Goal: Task Accomplishment & Management: Manage account settings

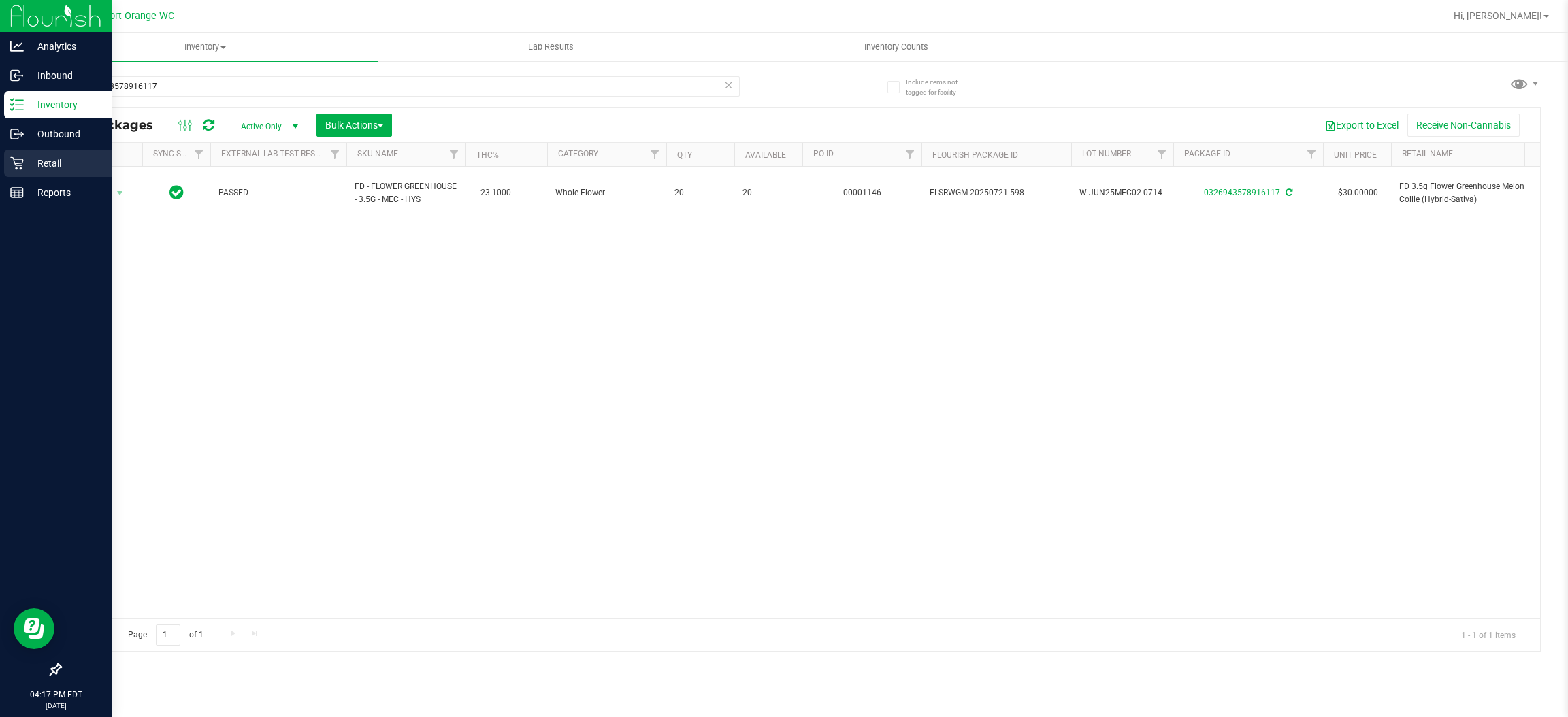
click at [1, 171] on link "Retail" at bounding box center [55, 164] width 111 height 29
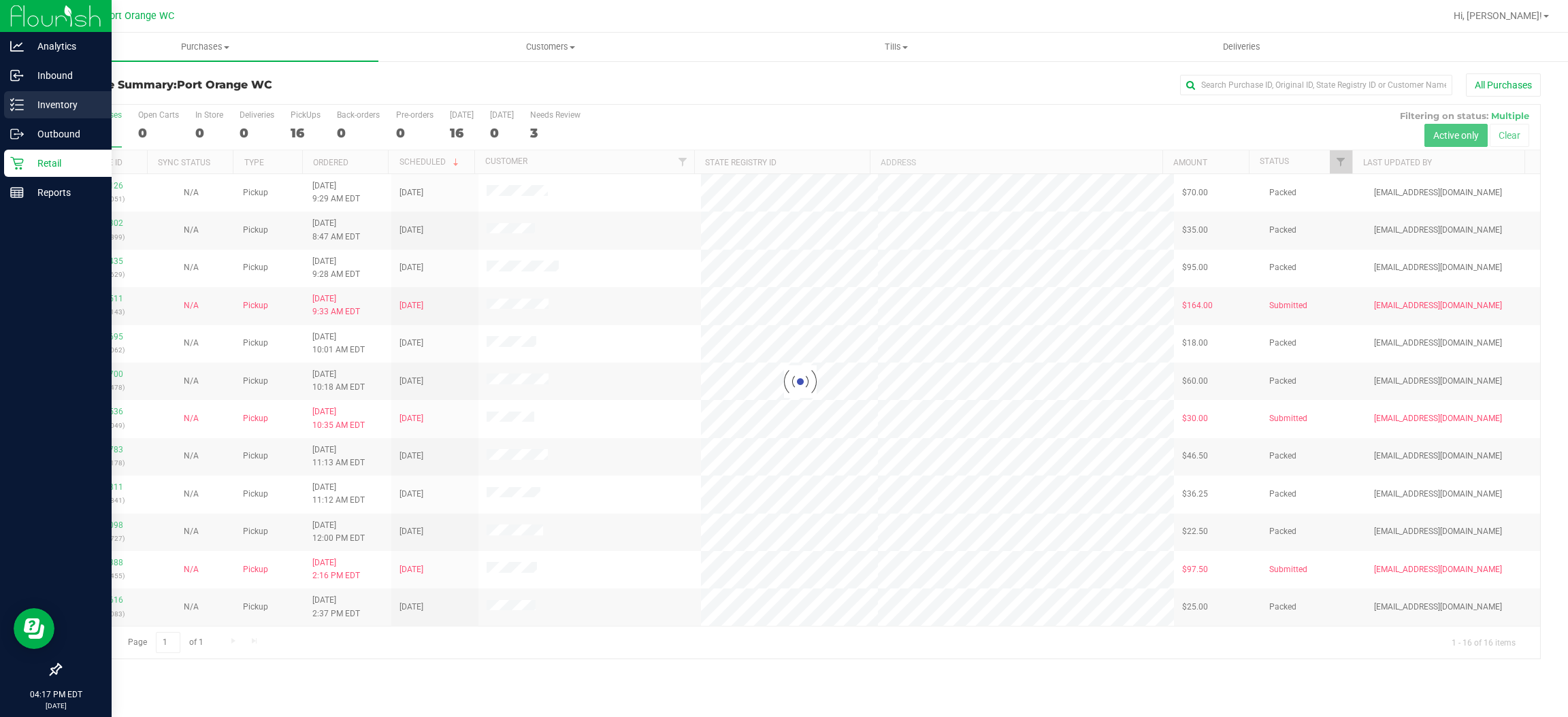
click at [9, 104] on div "Inventory" at bounding box center [57, 105] width 107 height 27
click at [15, 100] on icon at bounding box center [17, 105] width 14 height 14
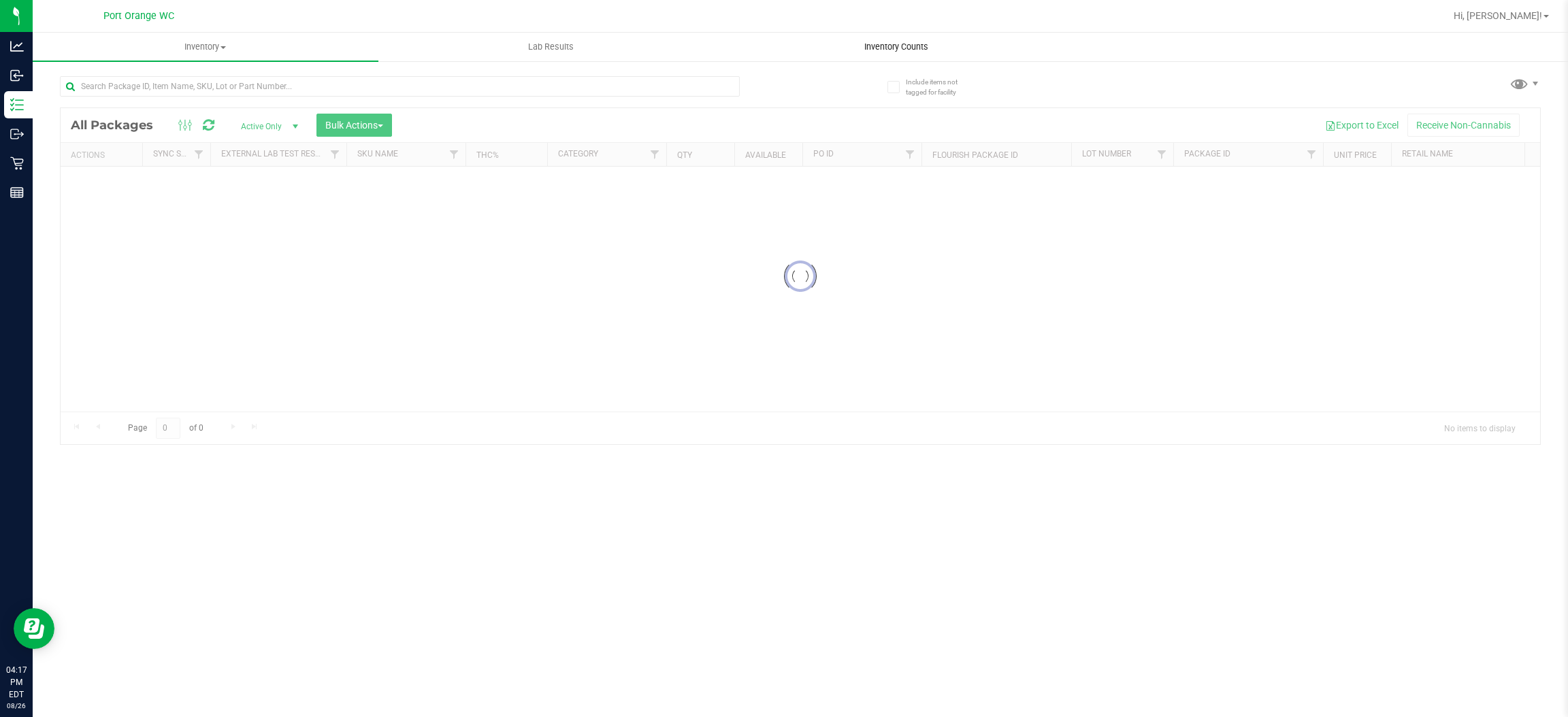
click at [898, 49] on span "Inventory Counts" at bounding box center [896, 46] width 101 height 13
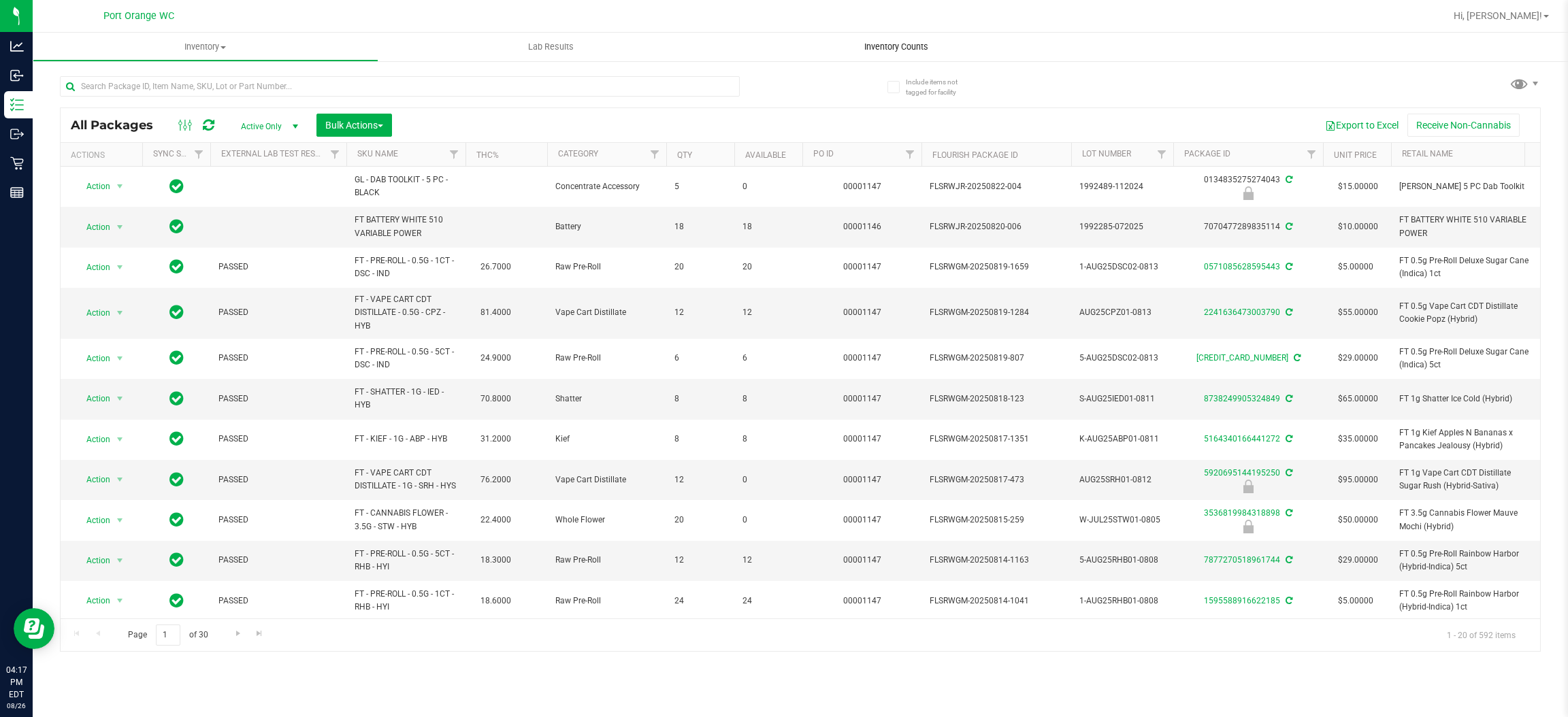
click at [871, 47] on span "Inventory Counts" at bounding box center [896, 46] width 101 height 13
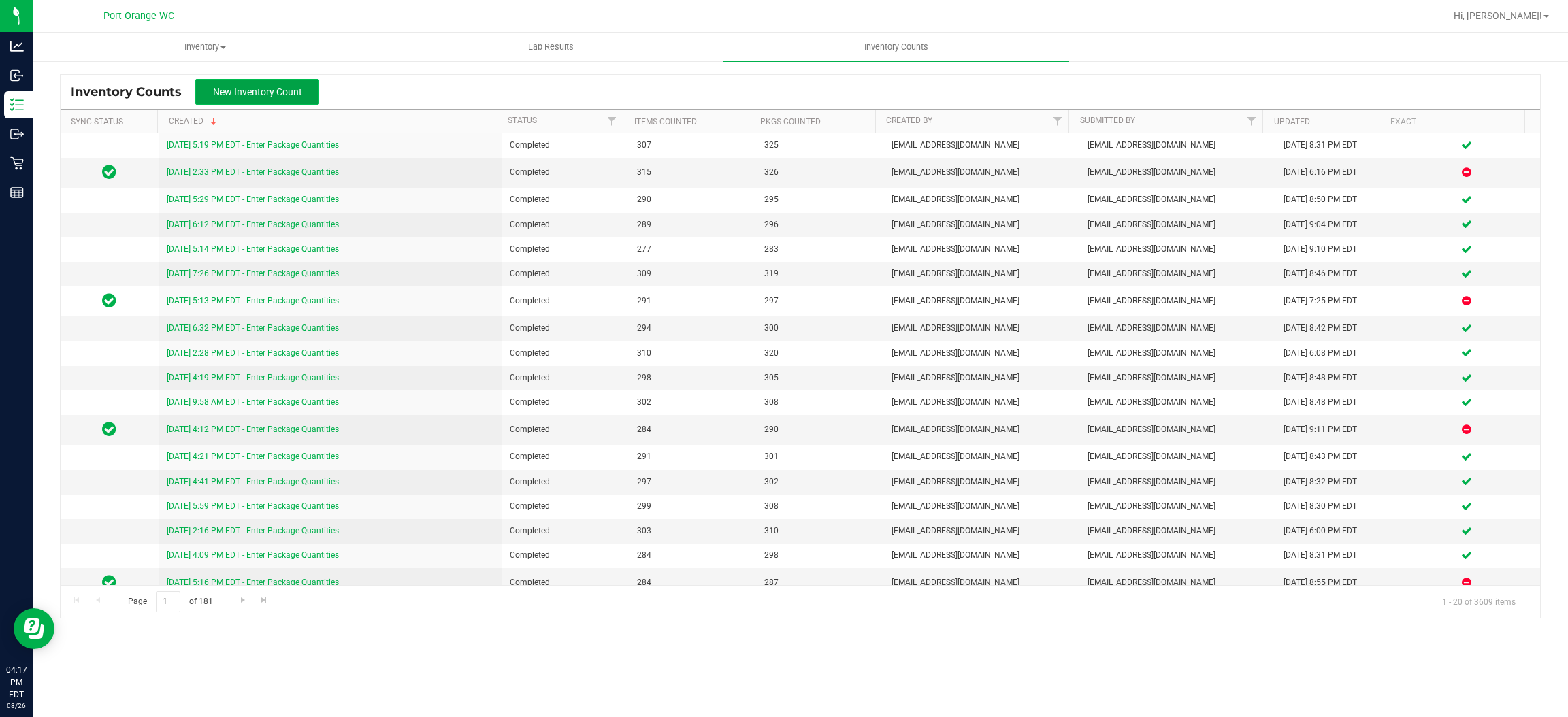
click at [279, 93] on span "New Inventory Count" at bounding box center [257, 91] width 89 height 11
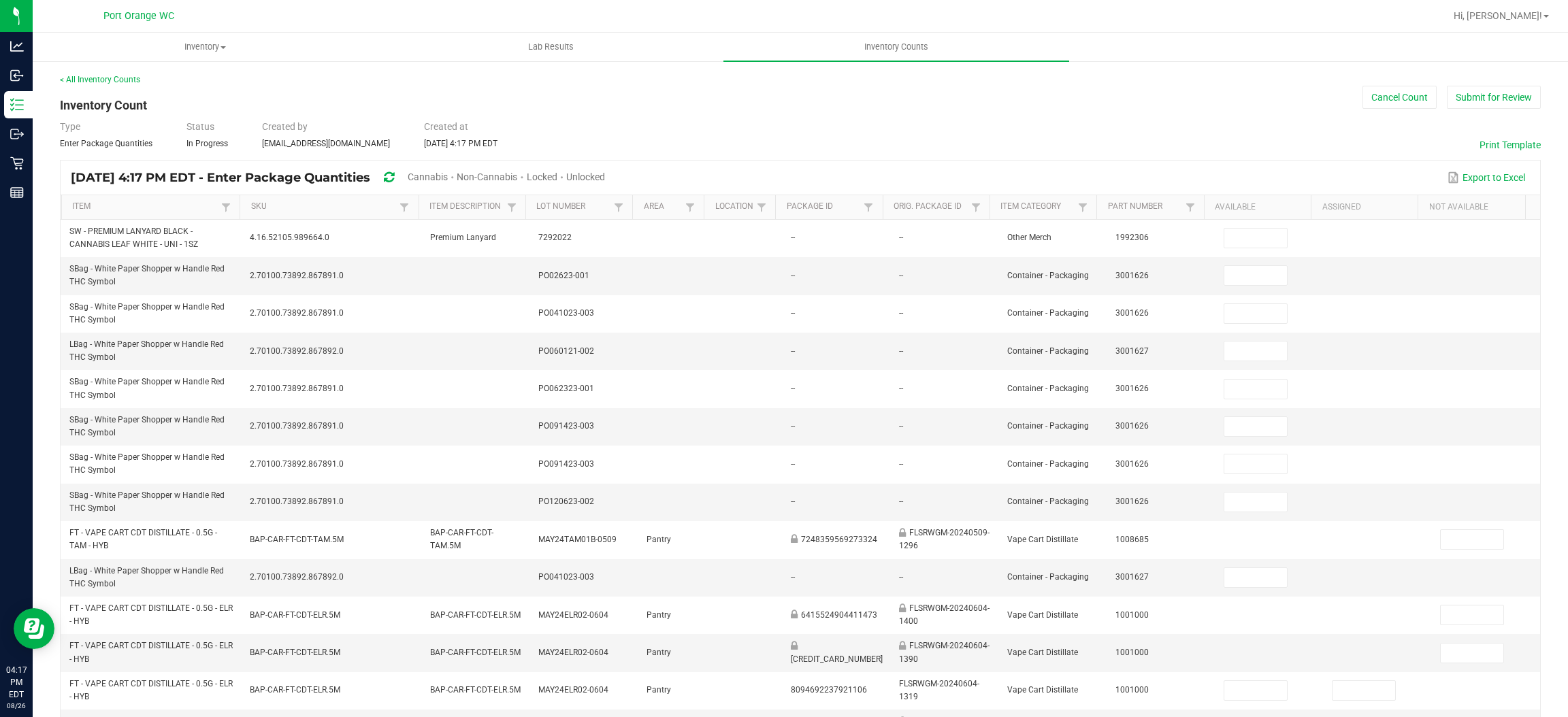
click at [605, 175] on span "Unlocked" at bounding box center [585, 176] width 39 height 11
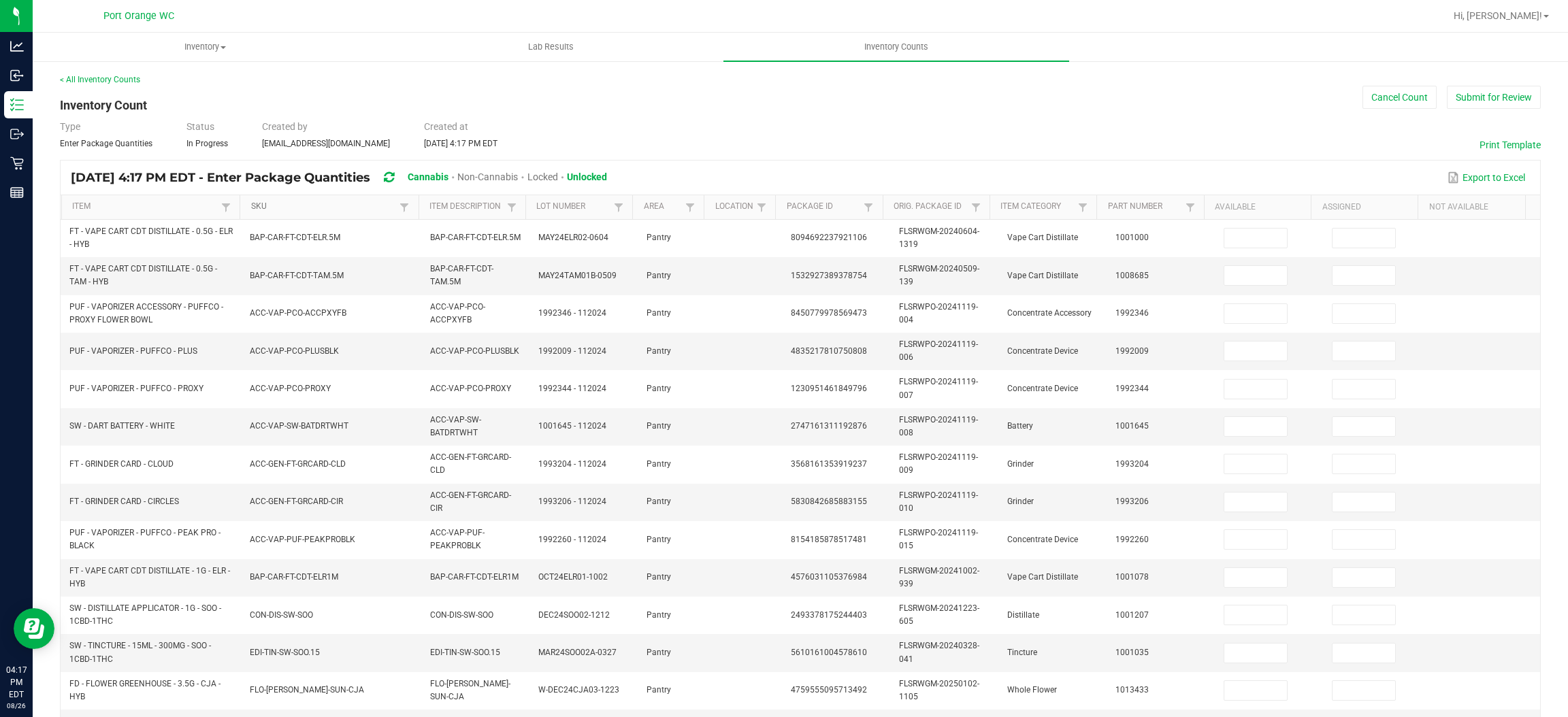
click at [271, 210] on link "SKU" at bounding box center [324, 206] width 146 height 11
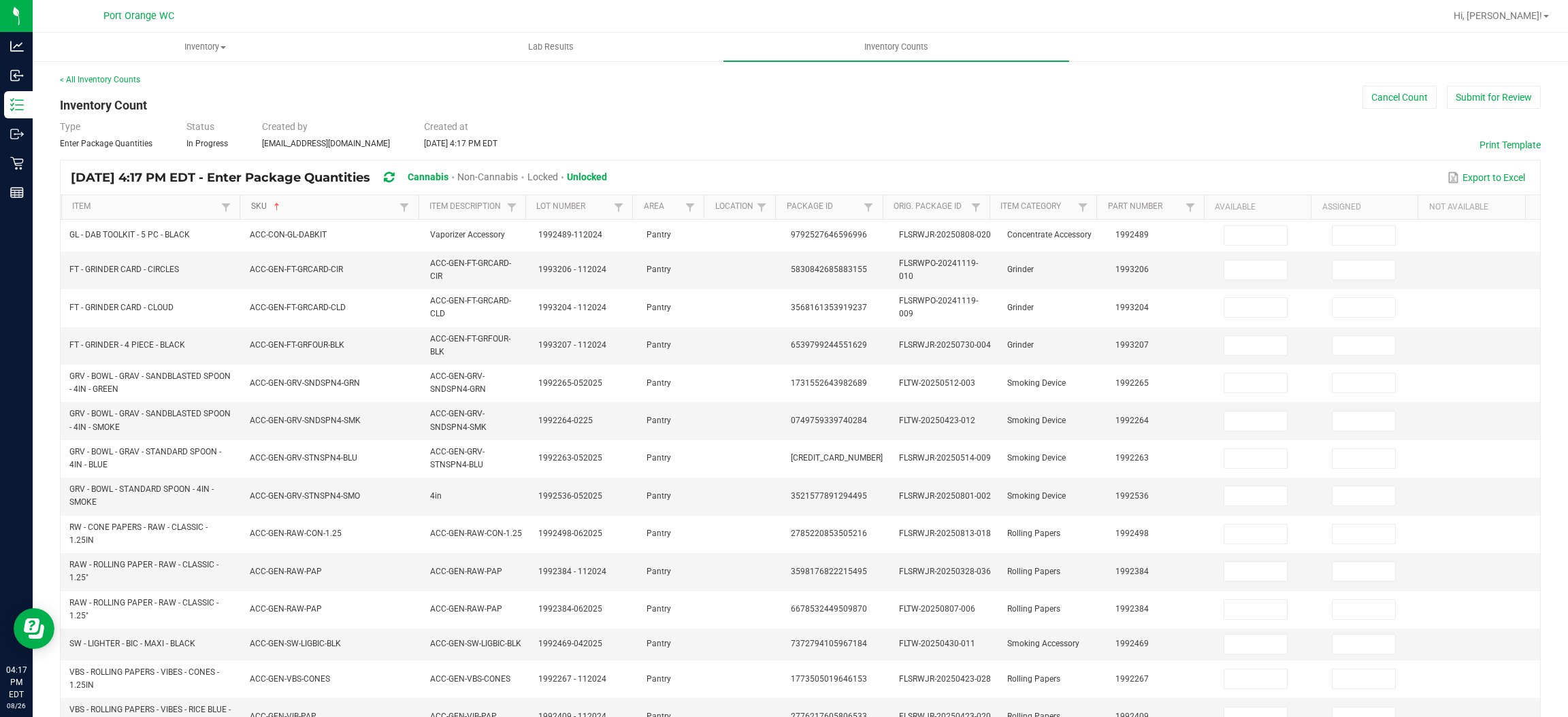
click at [322, 207] on link "SKU" at bounding box center [324, 206] width 146 height 11
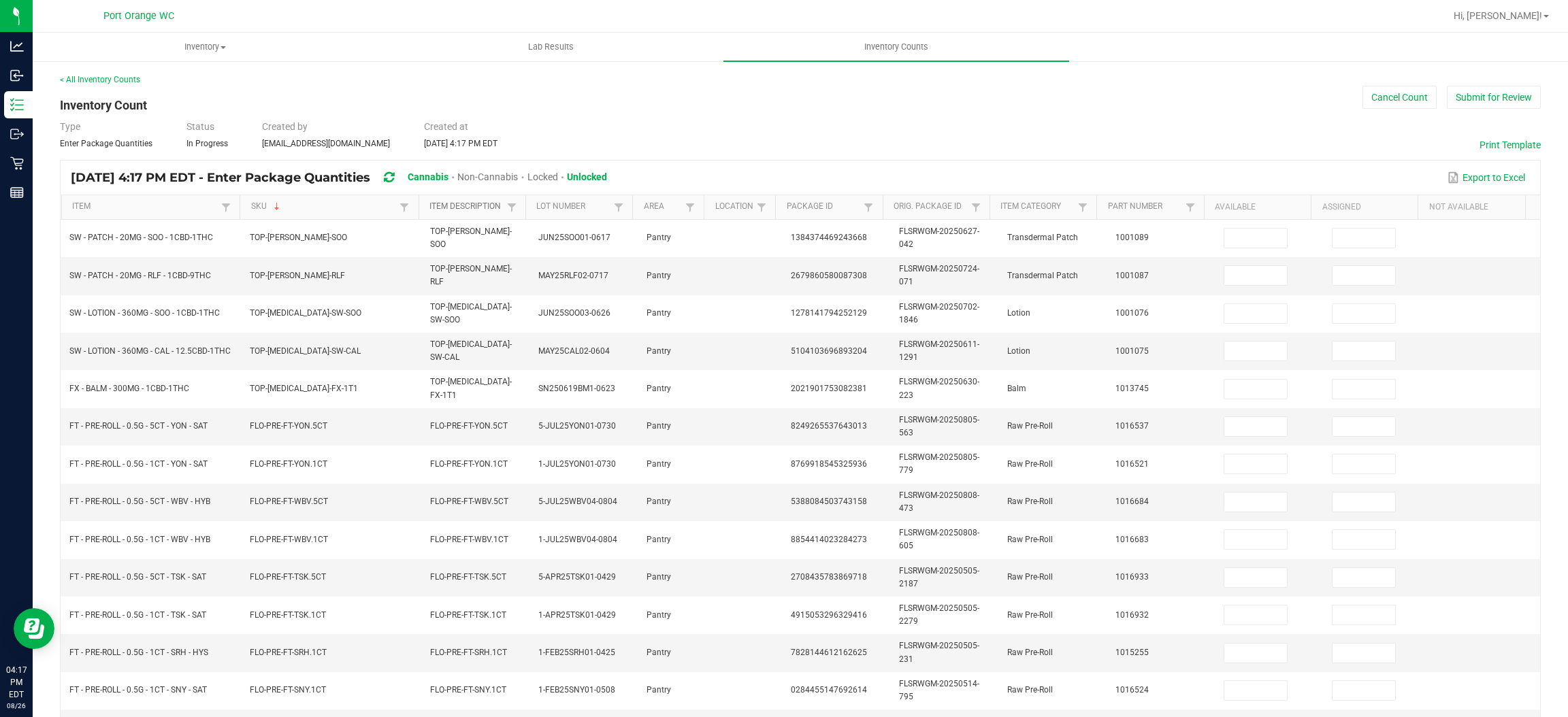
click at [454, 201] on link "Item Description" at bounding box center [466, 206] width 74 height 11
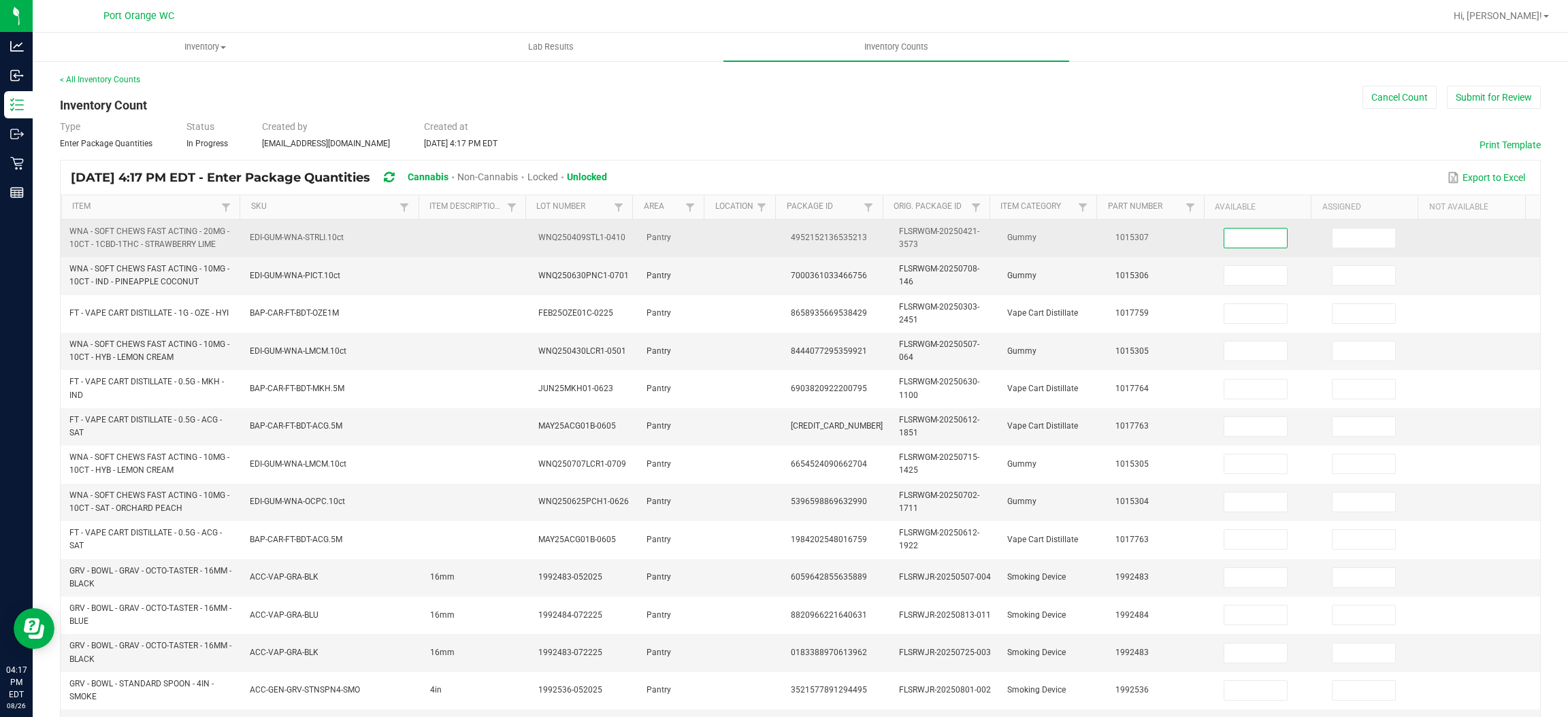
click at [1224, 245] on input at bounding box center [1255, 238] width 63 height 19
type input "1"
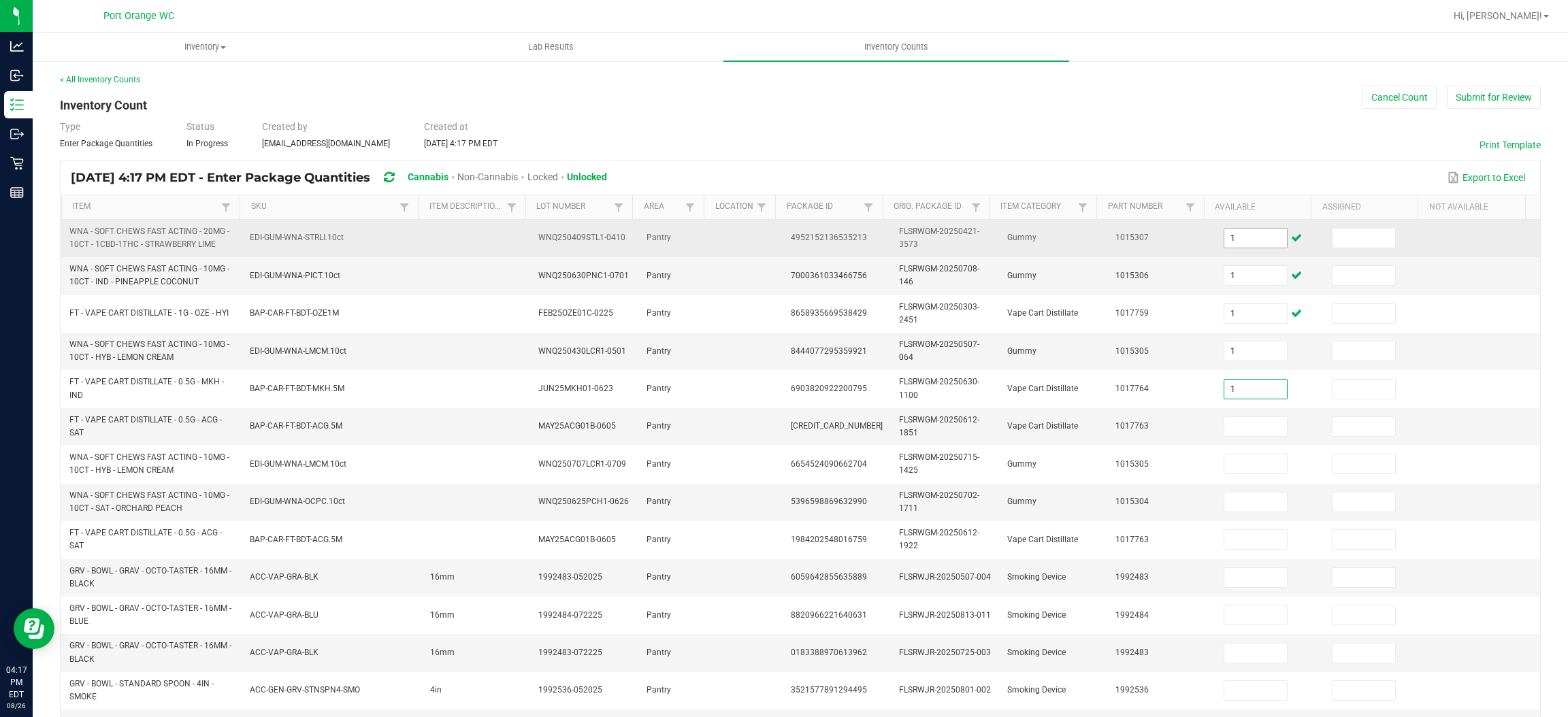
type input "1"
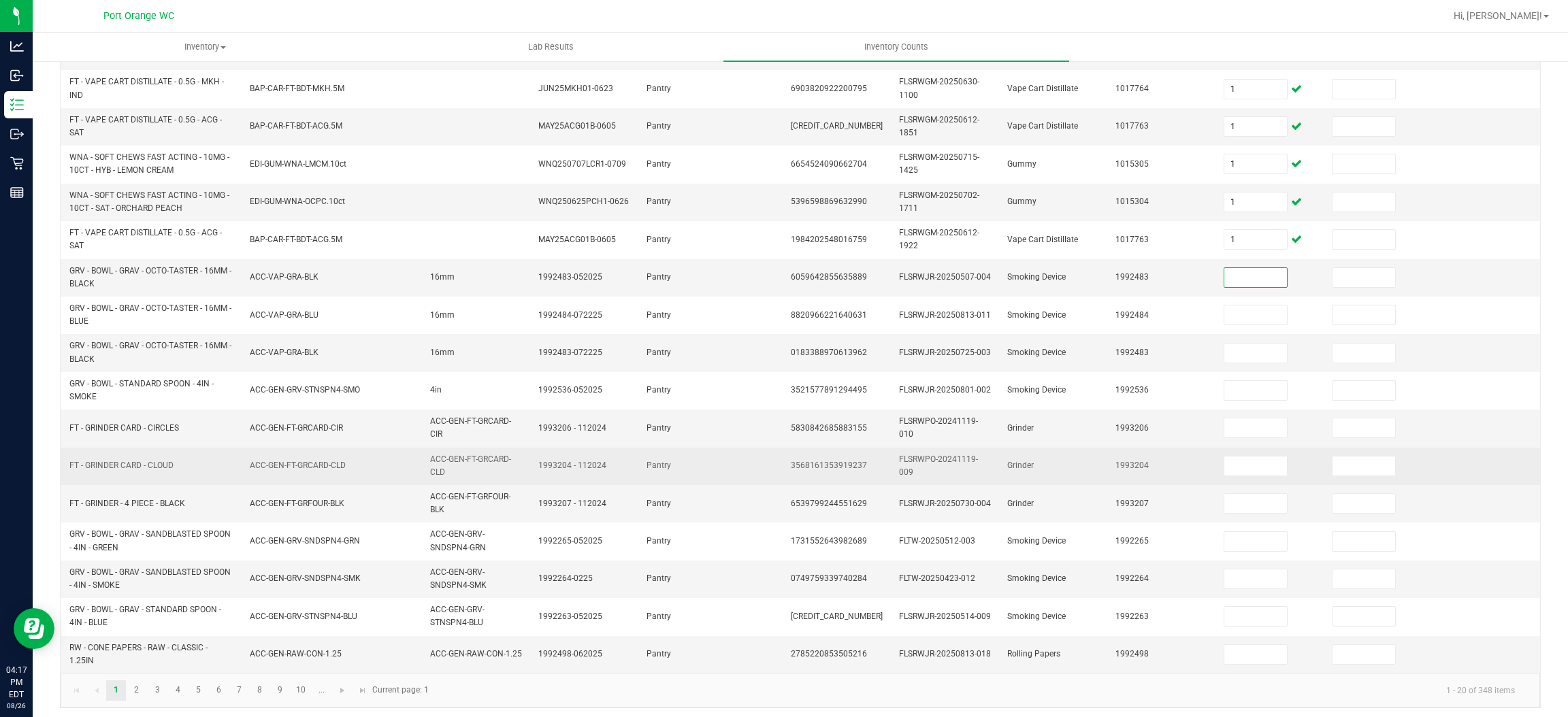
scroll to position [308, 0]
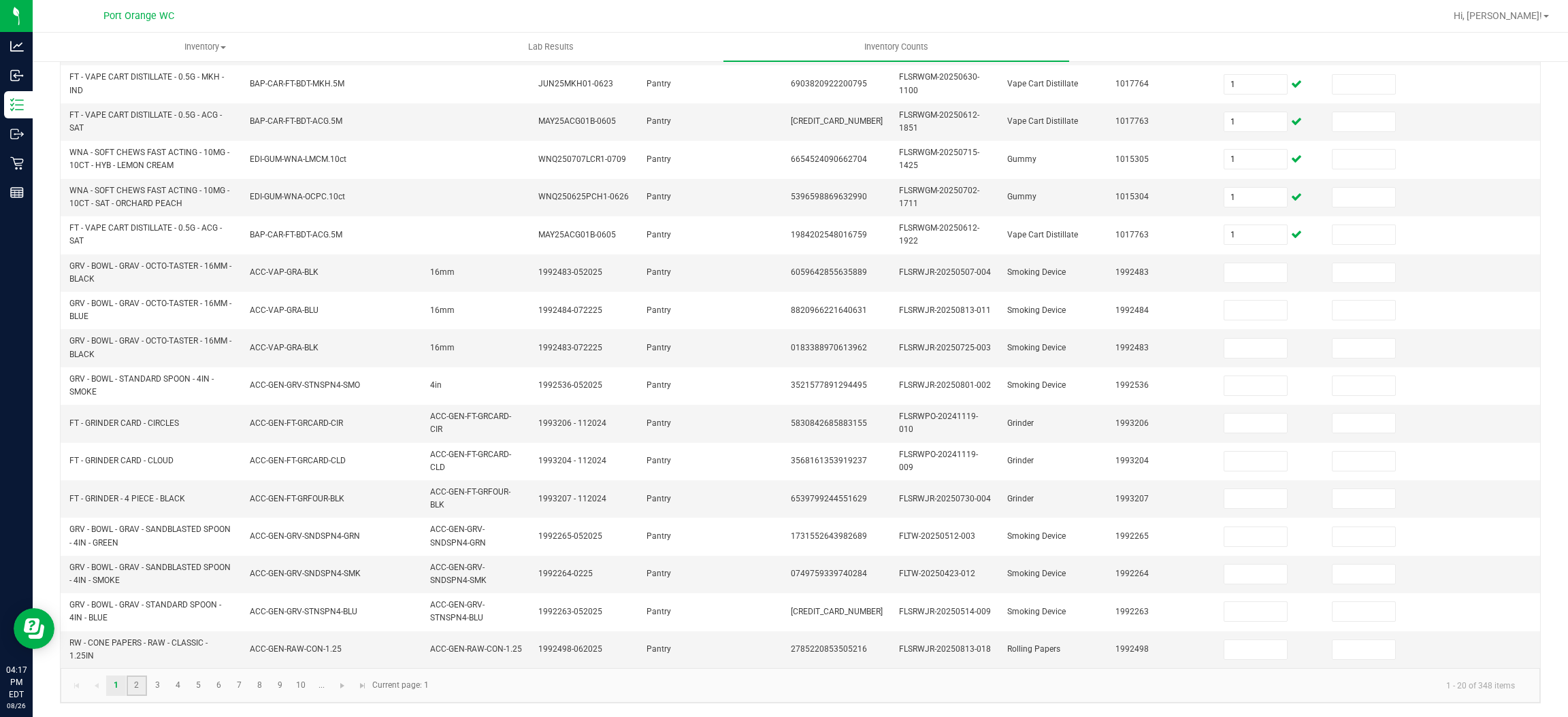
click at [141, 686] on link "2" at bounding box center [136, 685] width 19 height 20
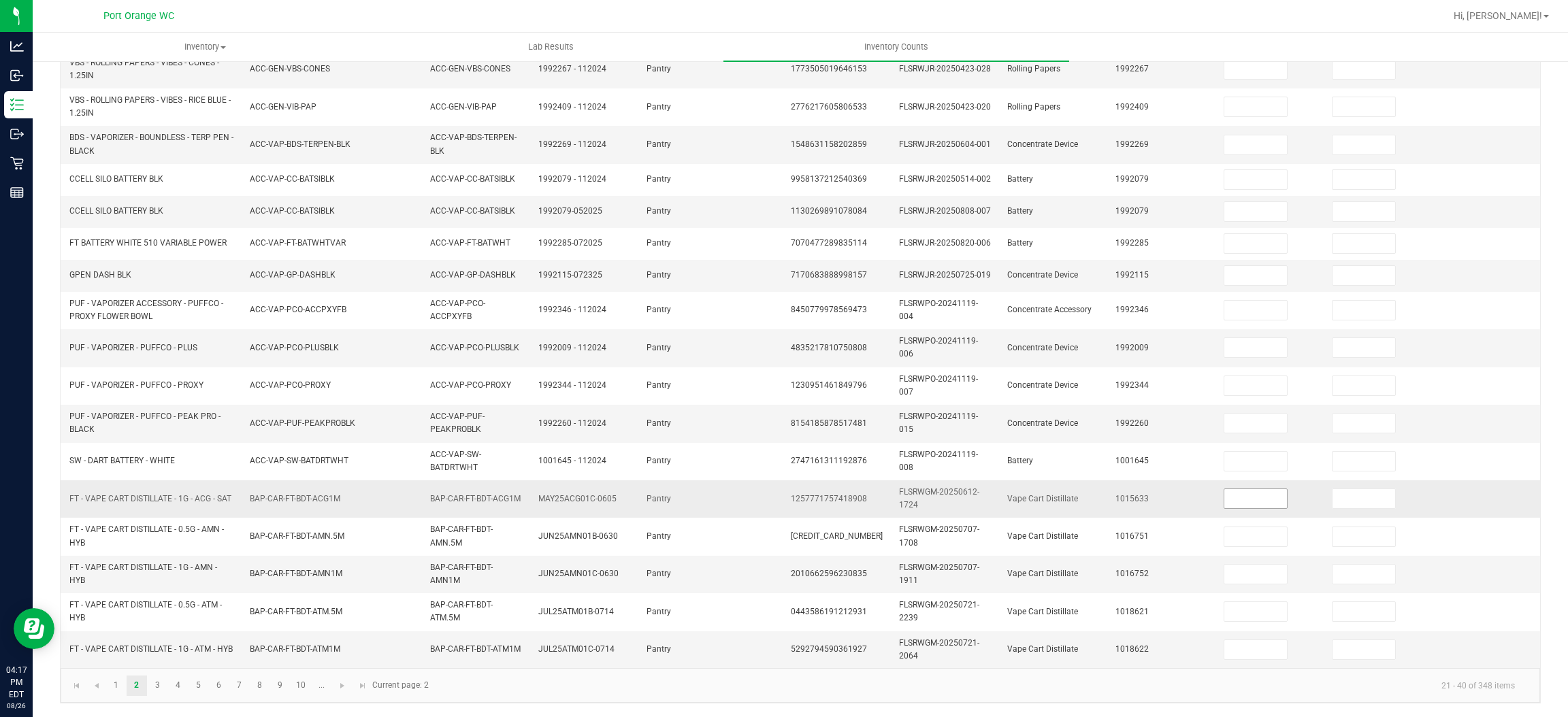
click at [1236, 501] on input at bounding box center [1255, 499] width 63 height 19
type input "1"
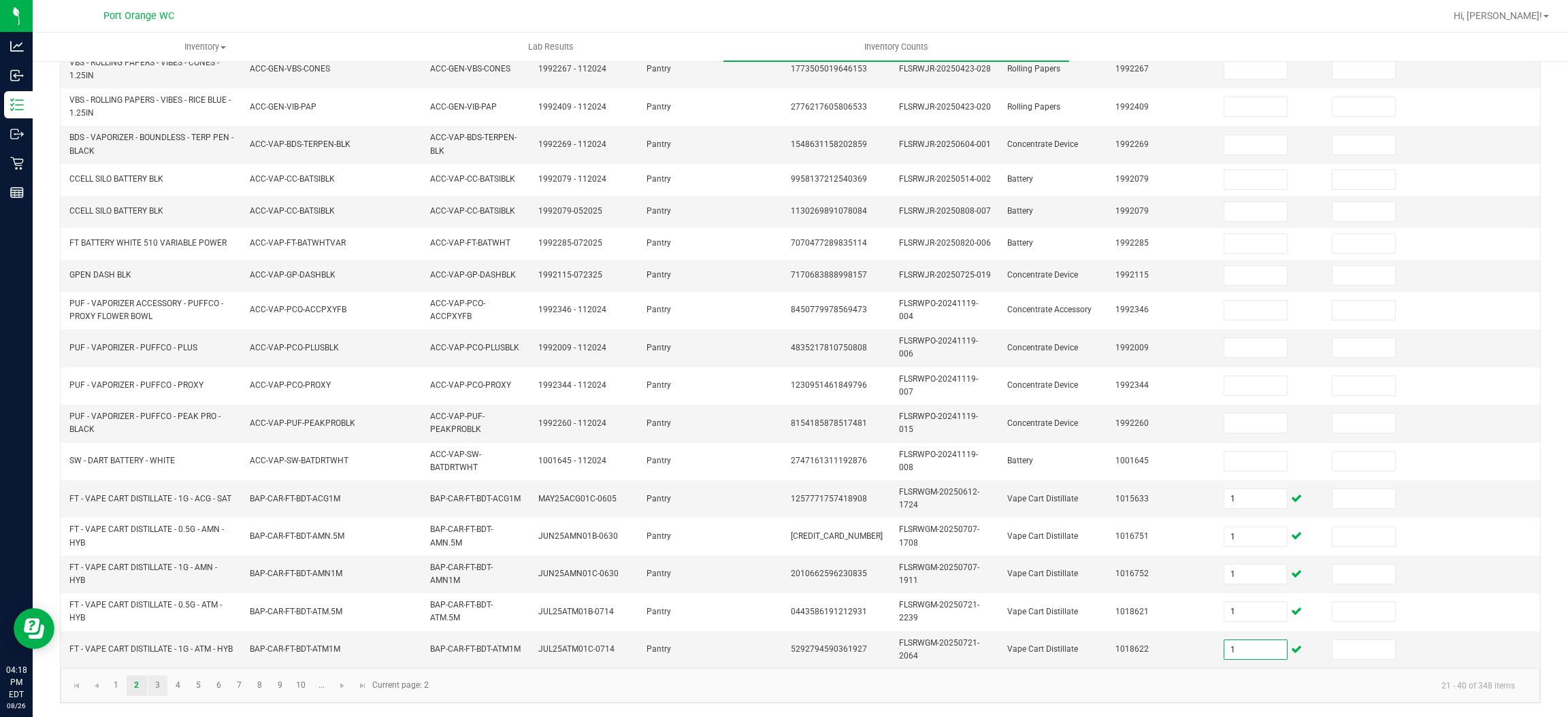
type input "1"
click at [159, 688] on link "3" at bounding box center [158, 685] width 19 height 20
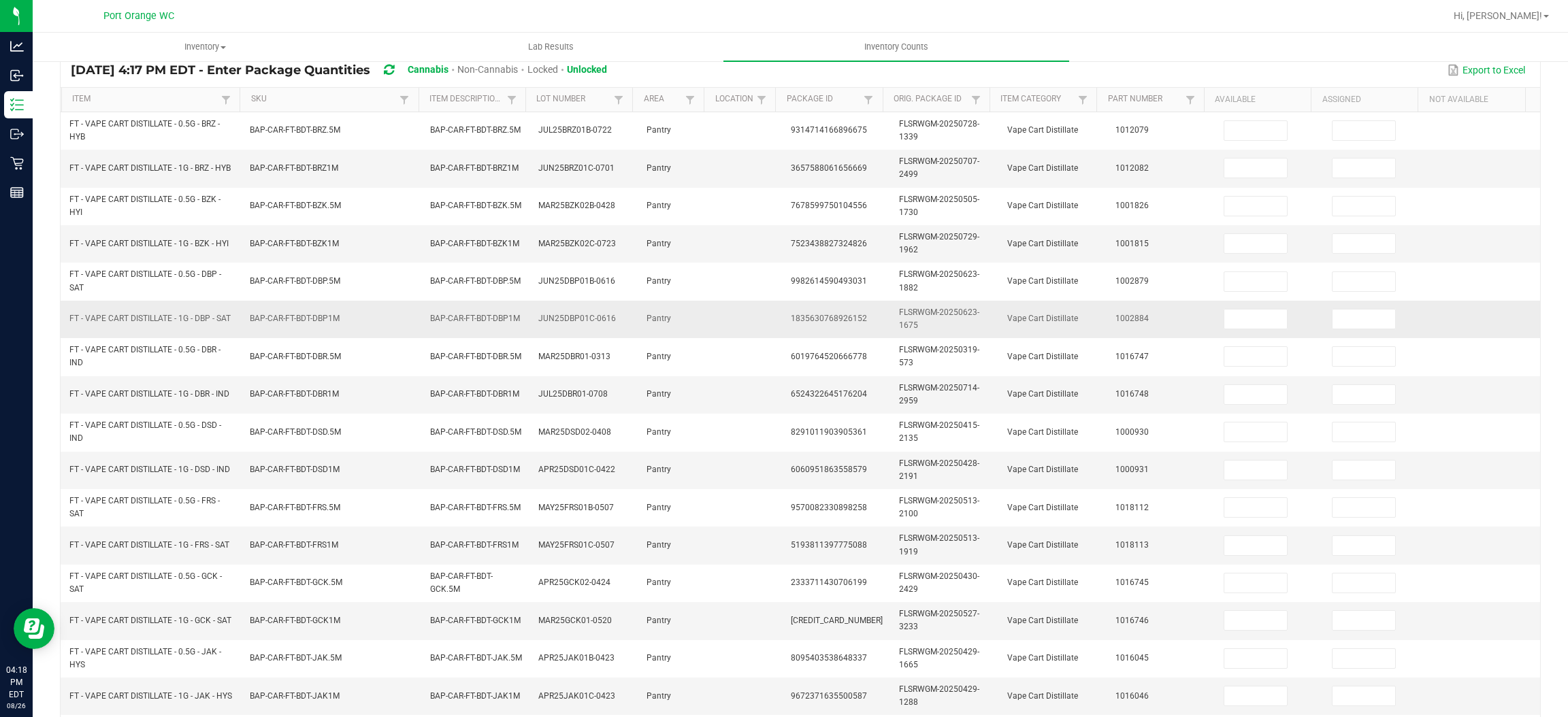
scroll to position [104, 0]
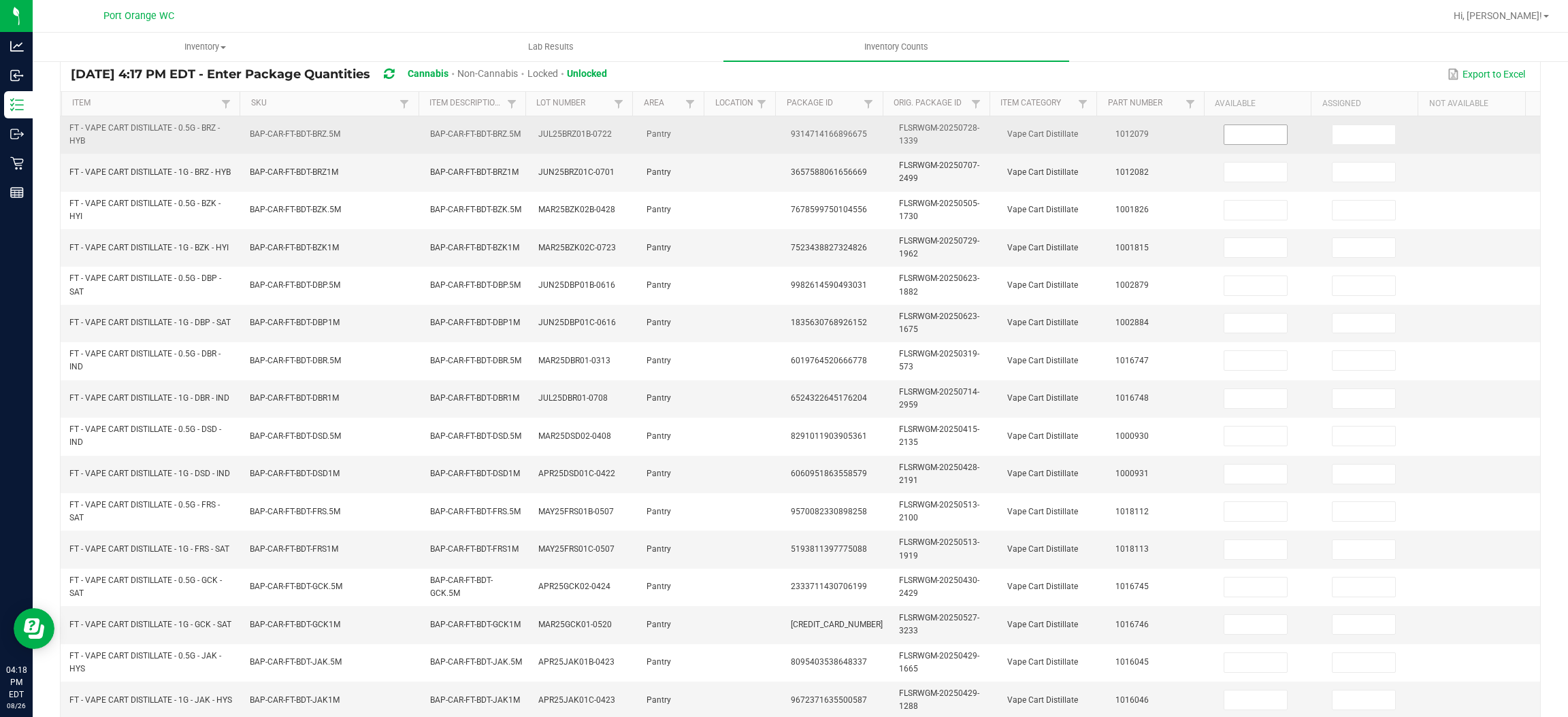
click at [1248, 134] on input at bounding box center [1255, 134] width 63 height 19
type input "1"
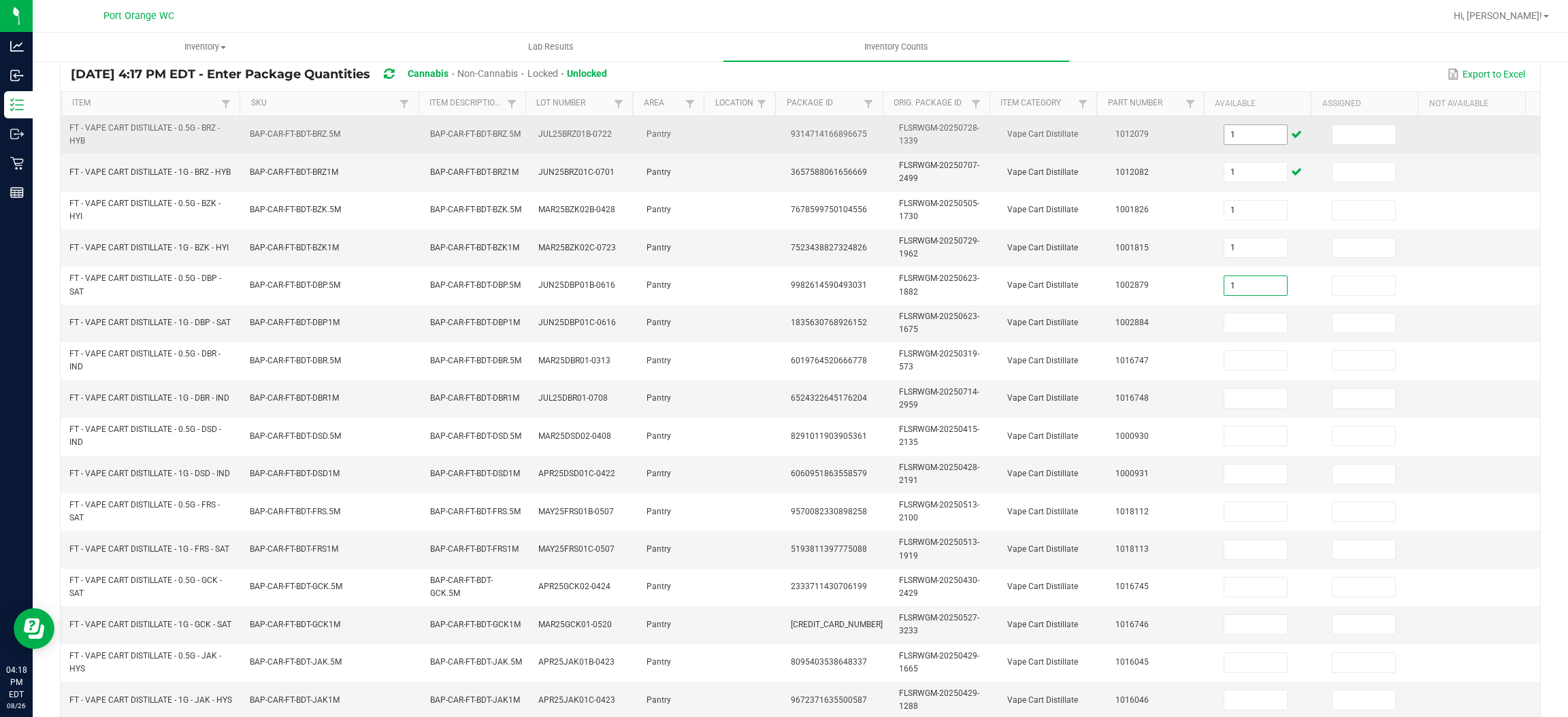
type input "1"
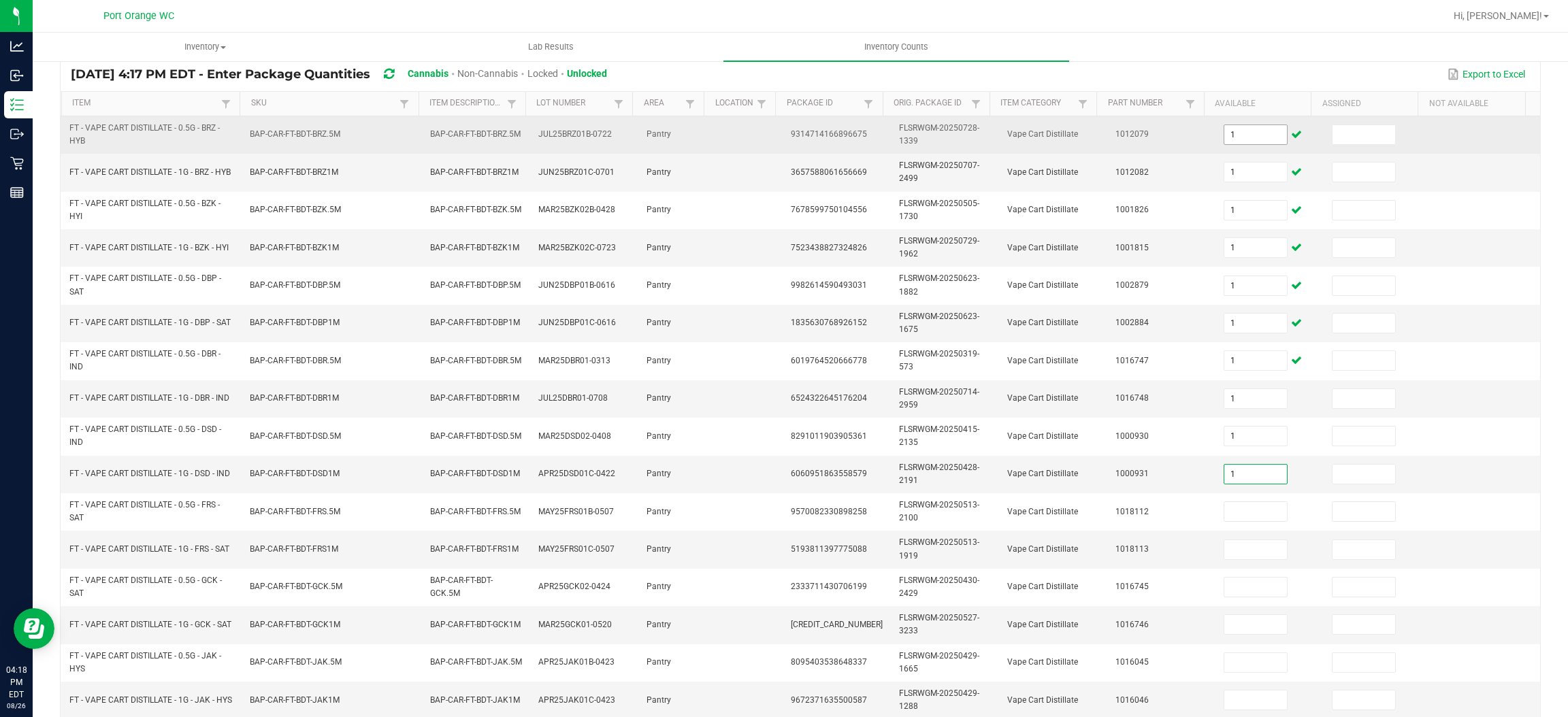
type input "1"
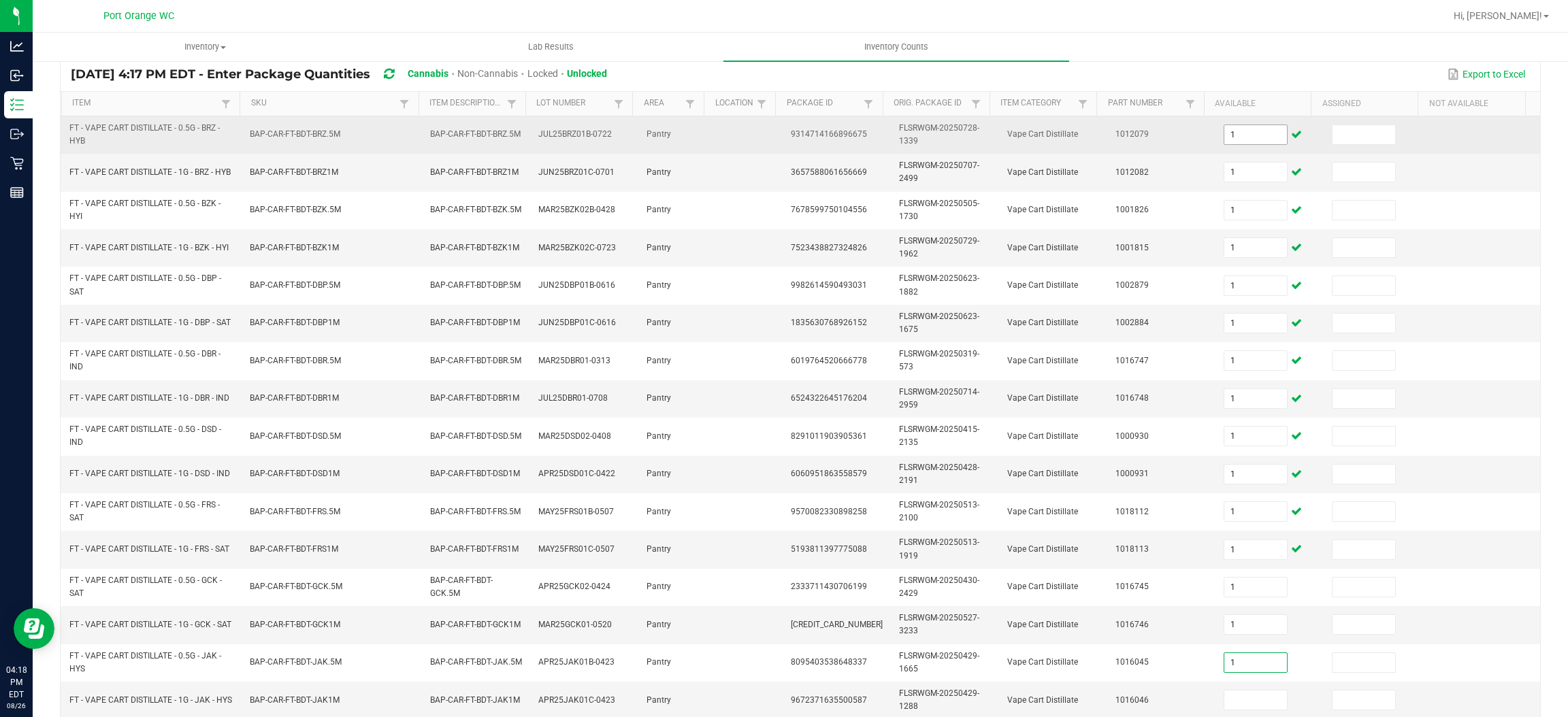
type input "1"
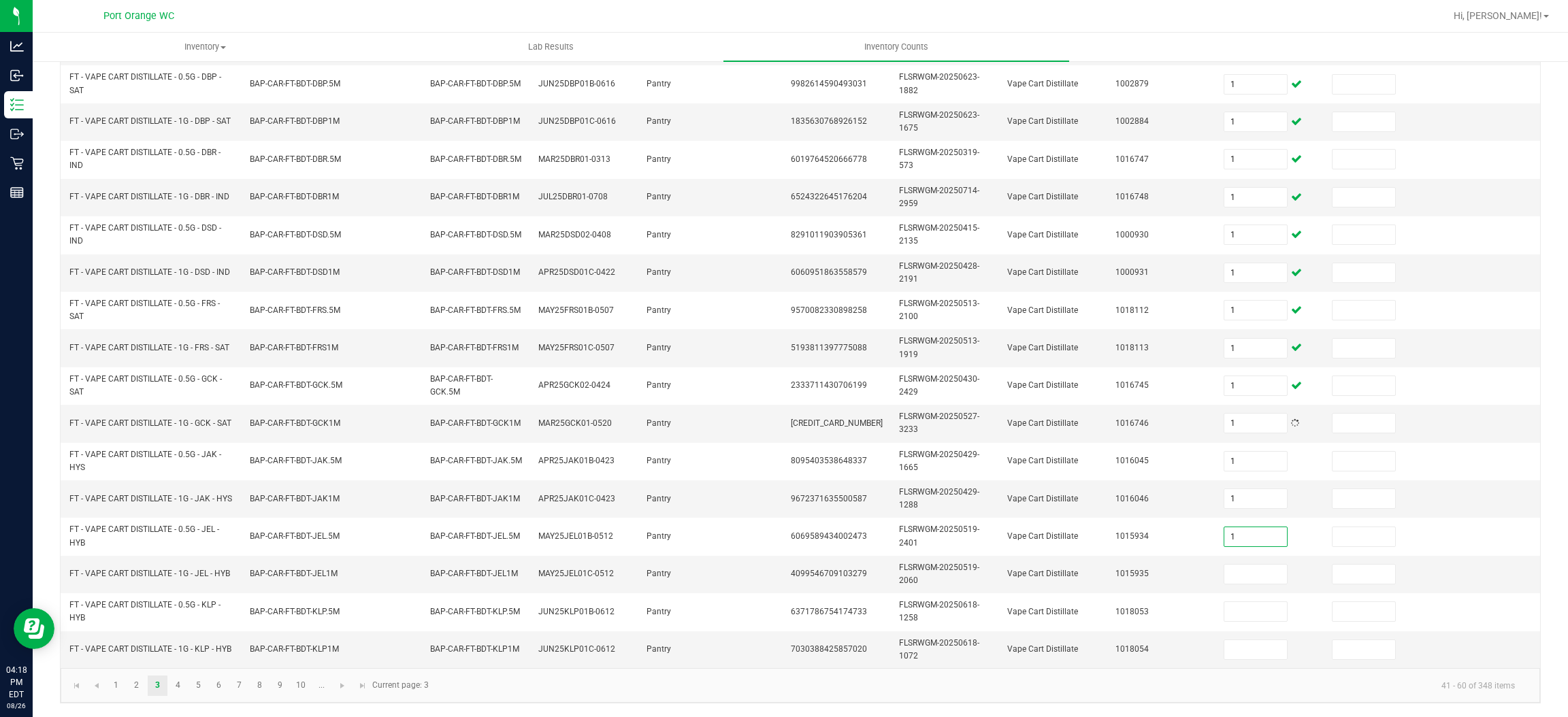
type input "1"
click at [186, 678] on link "4" at bounding box center [178, 685] width 19 height 20
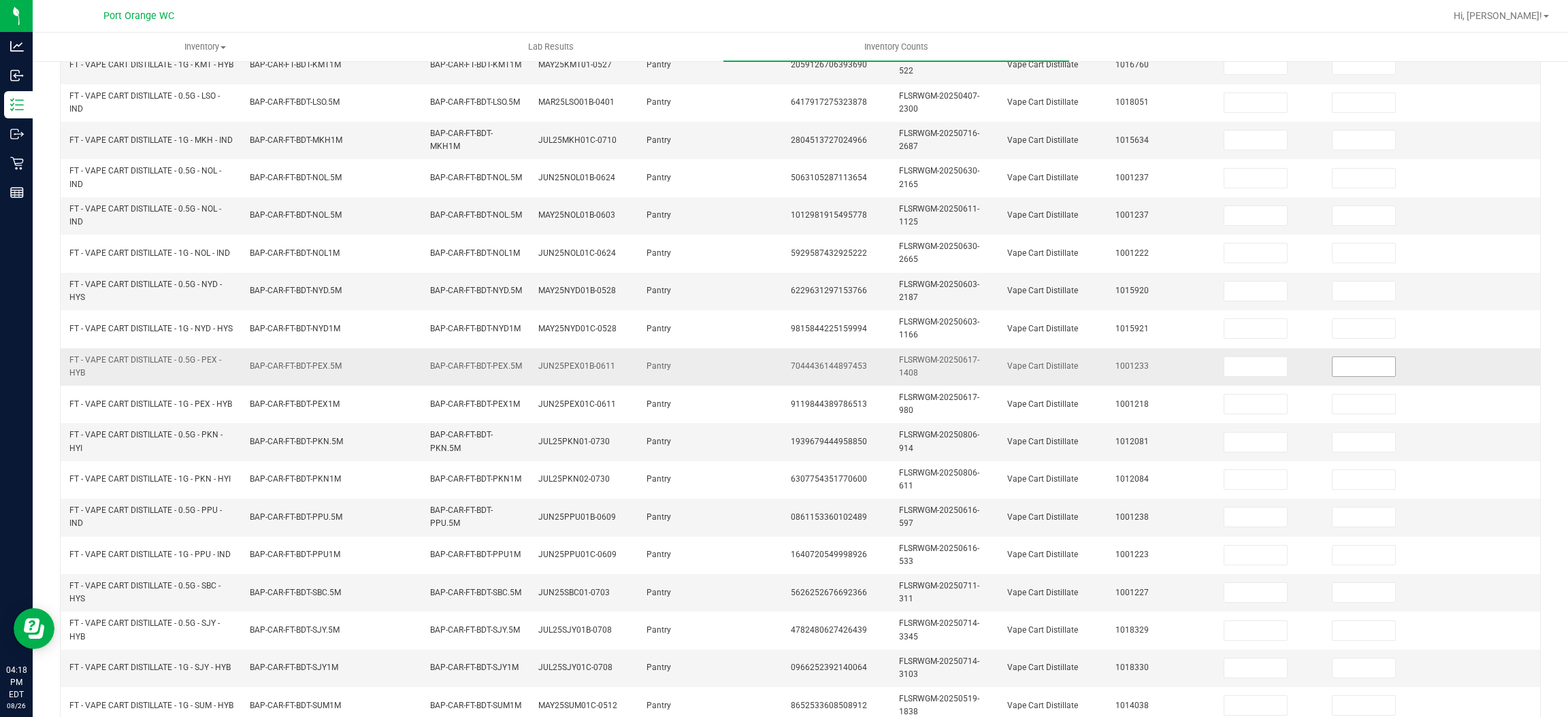
scroll to position [104, 0]
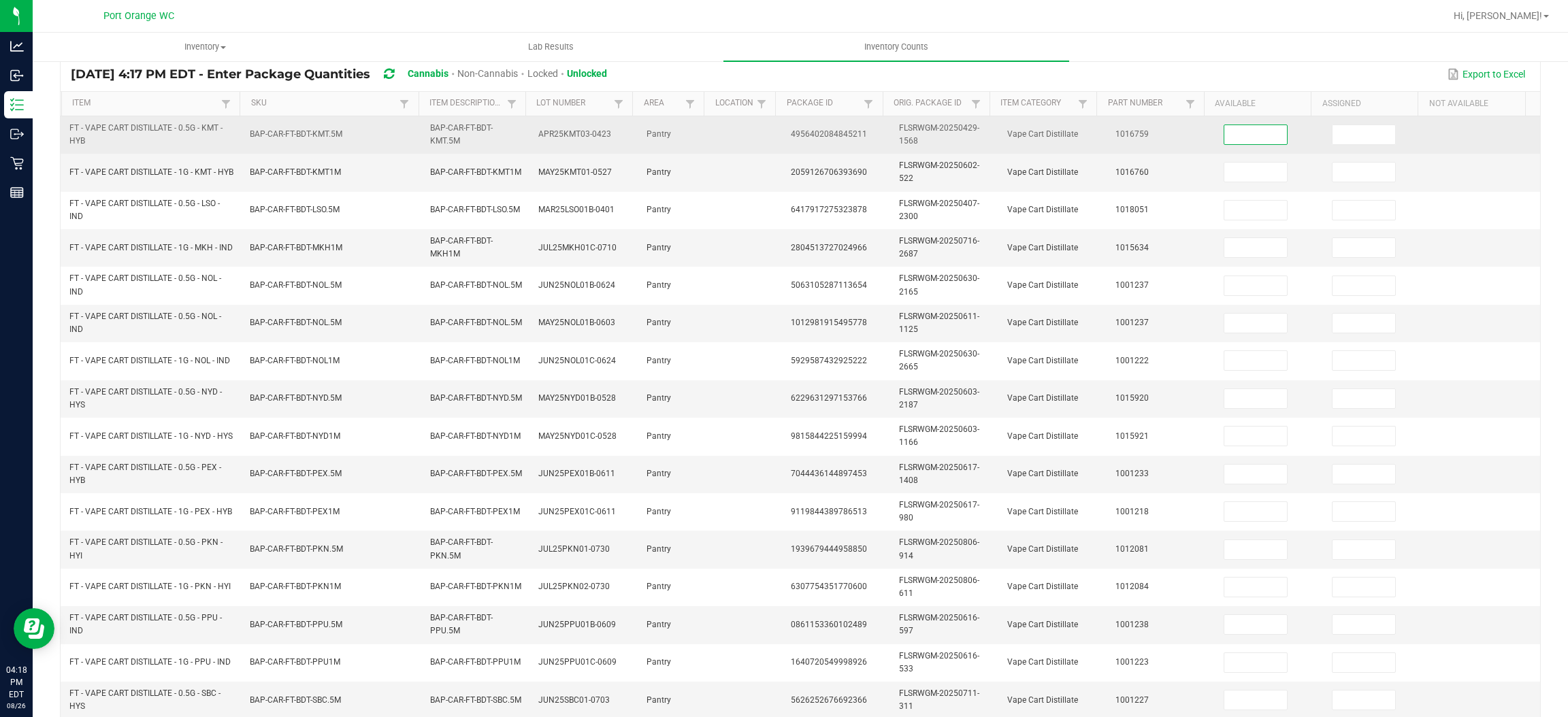
click at [1251, 141] on input at bounding box center [1255, 134] width 63 height 19
type input "1"
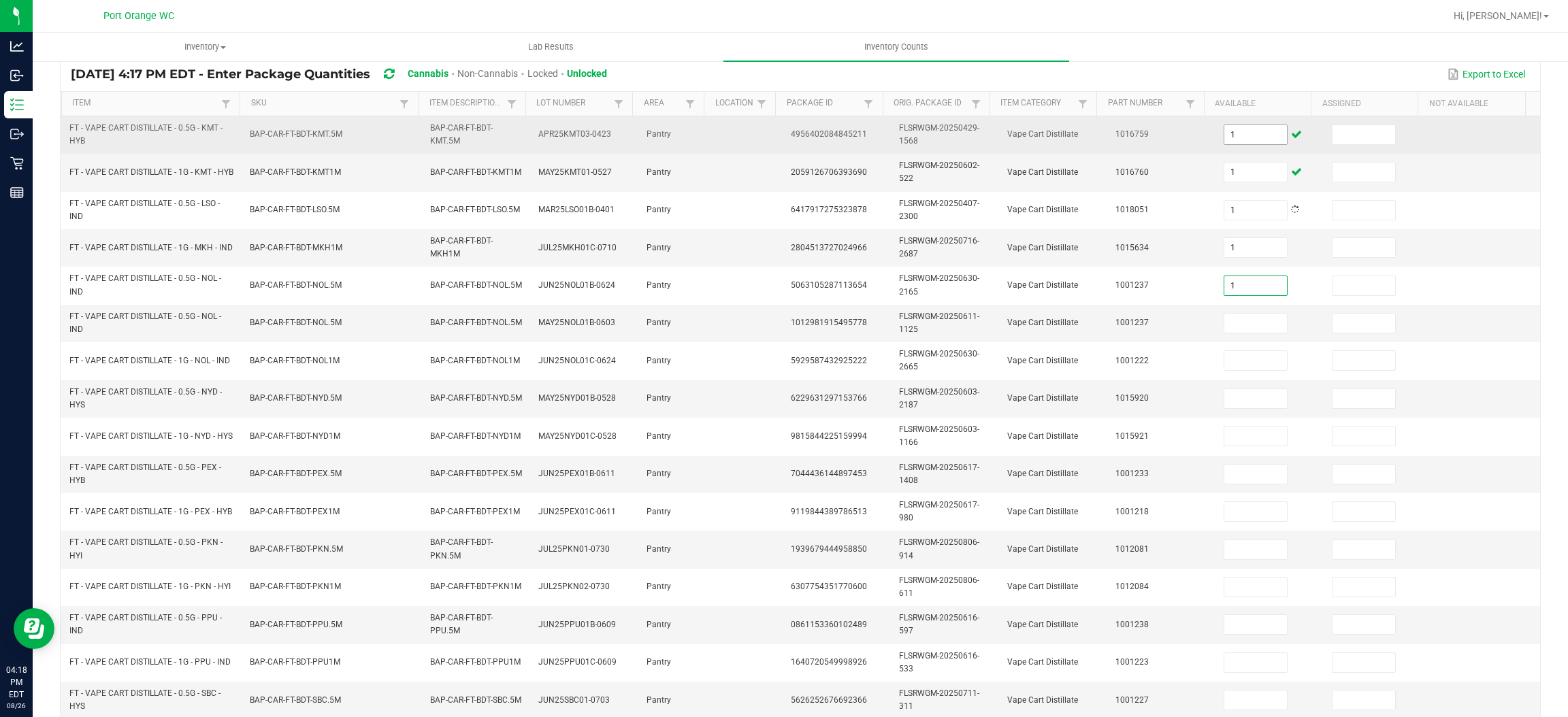
type input "1"
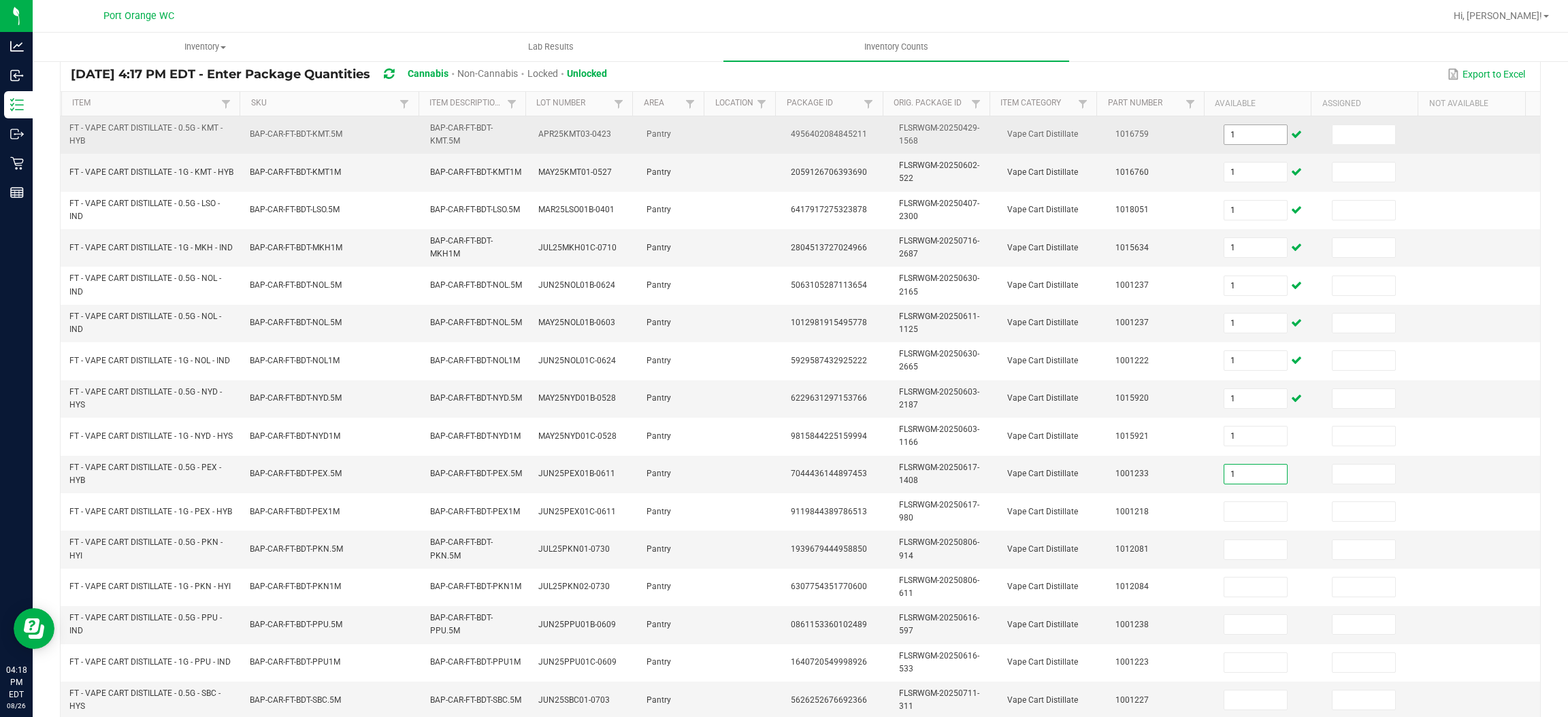
type input "1"
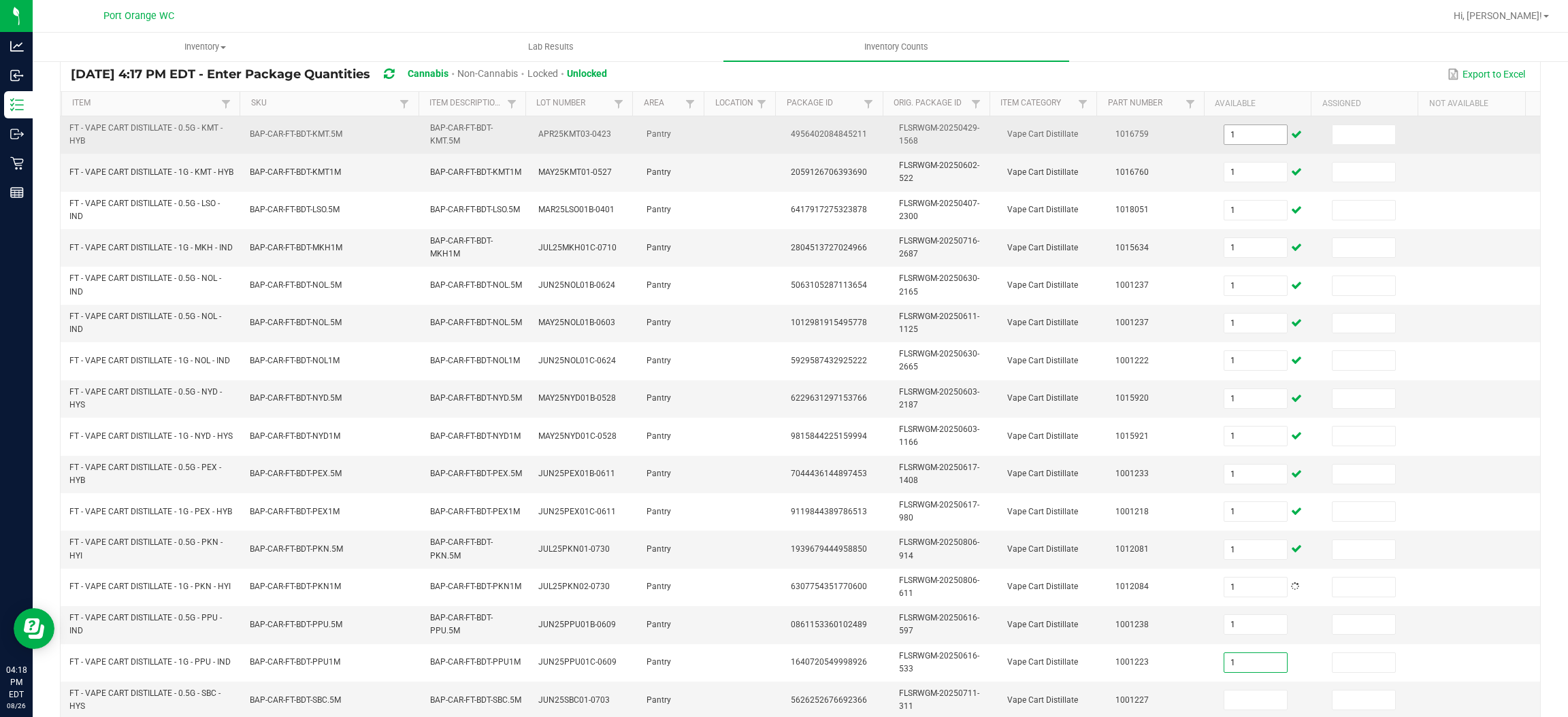
type input "1"
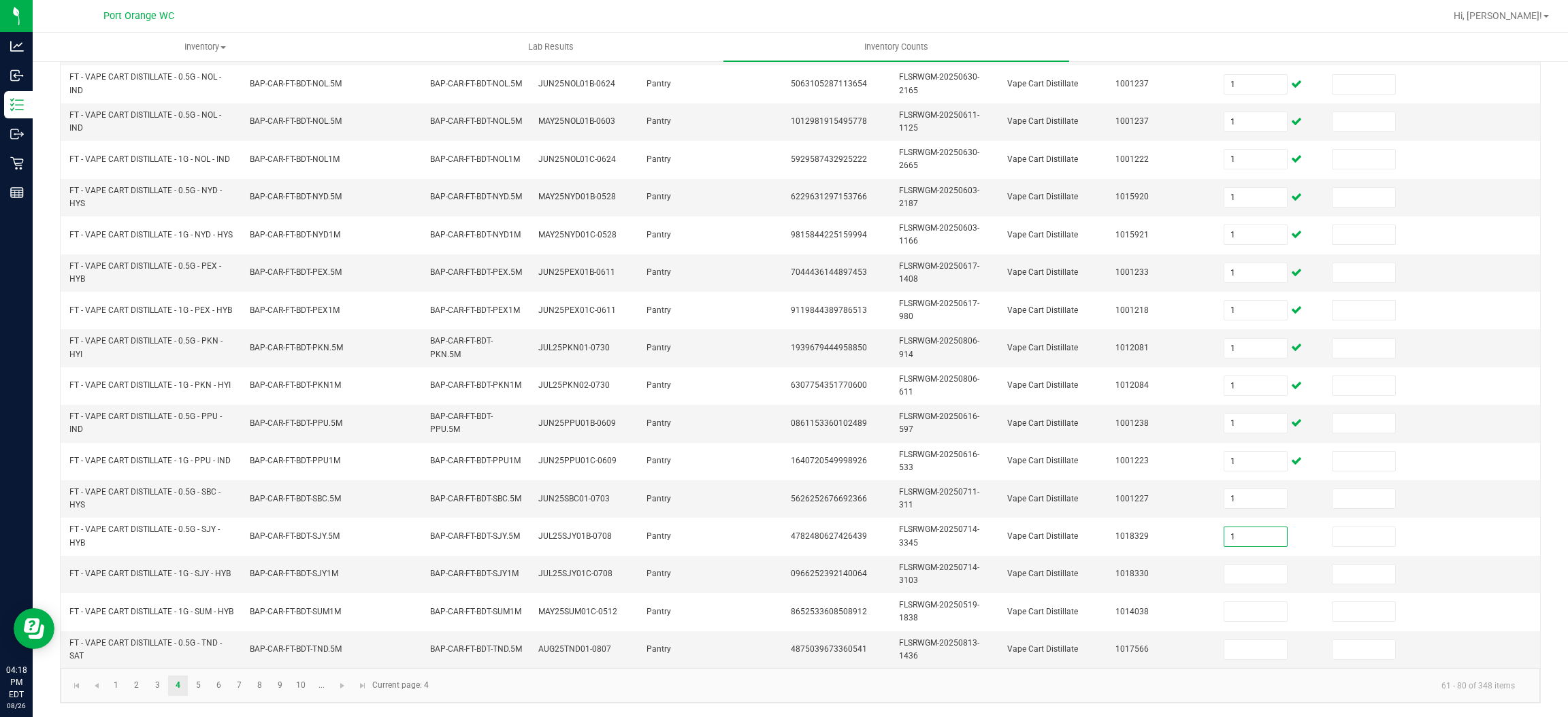
type input "1"
click at [193, 692] on link "5" at bounding box center [198, 685] width 19 height 20
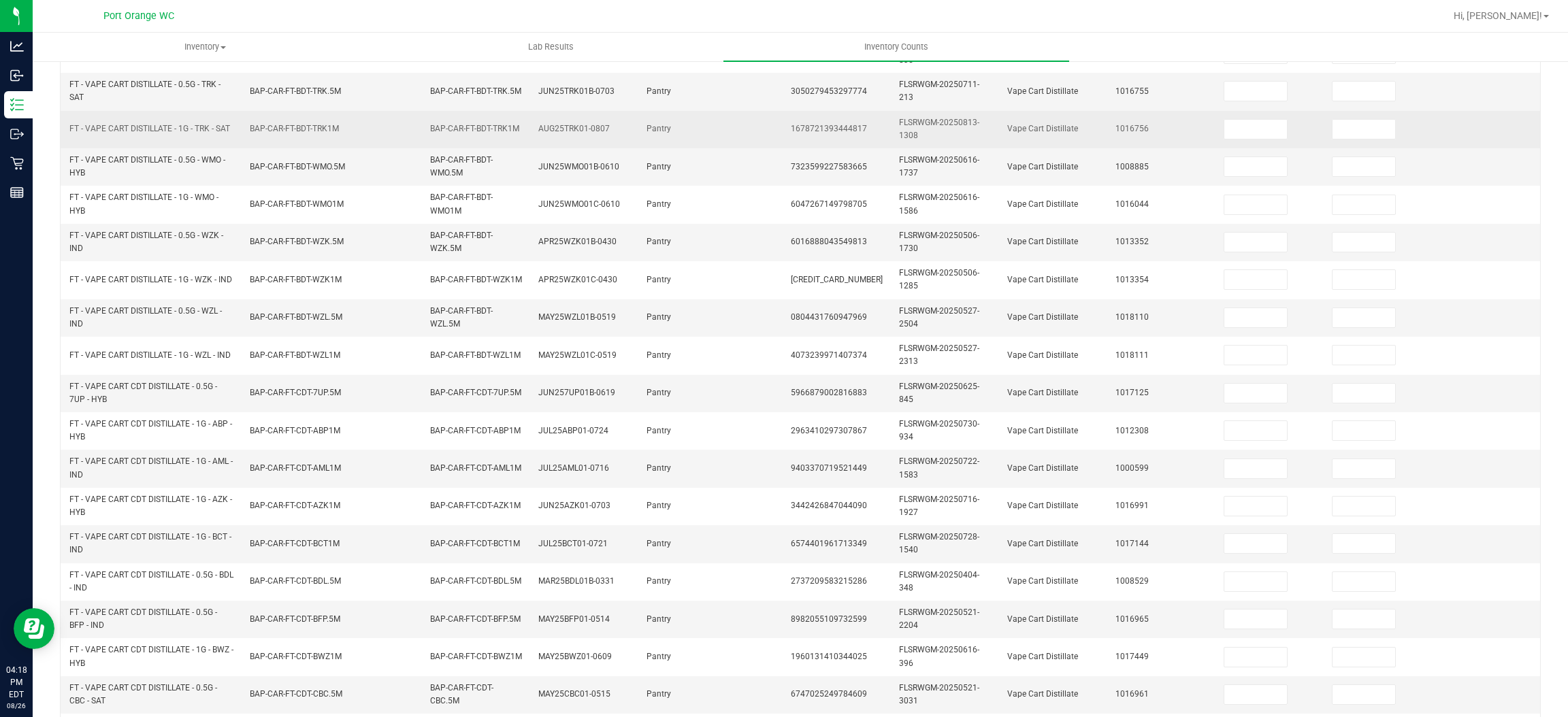
scroll to position [104, 0]
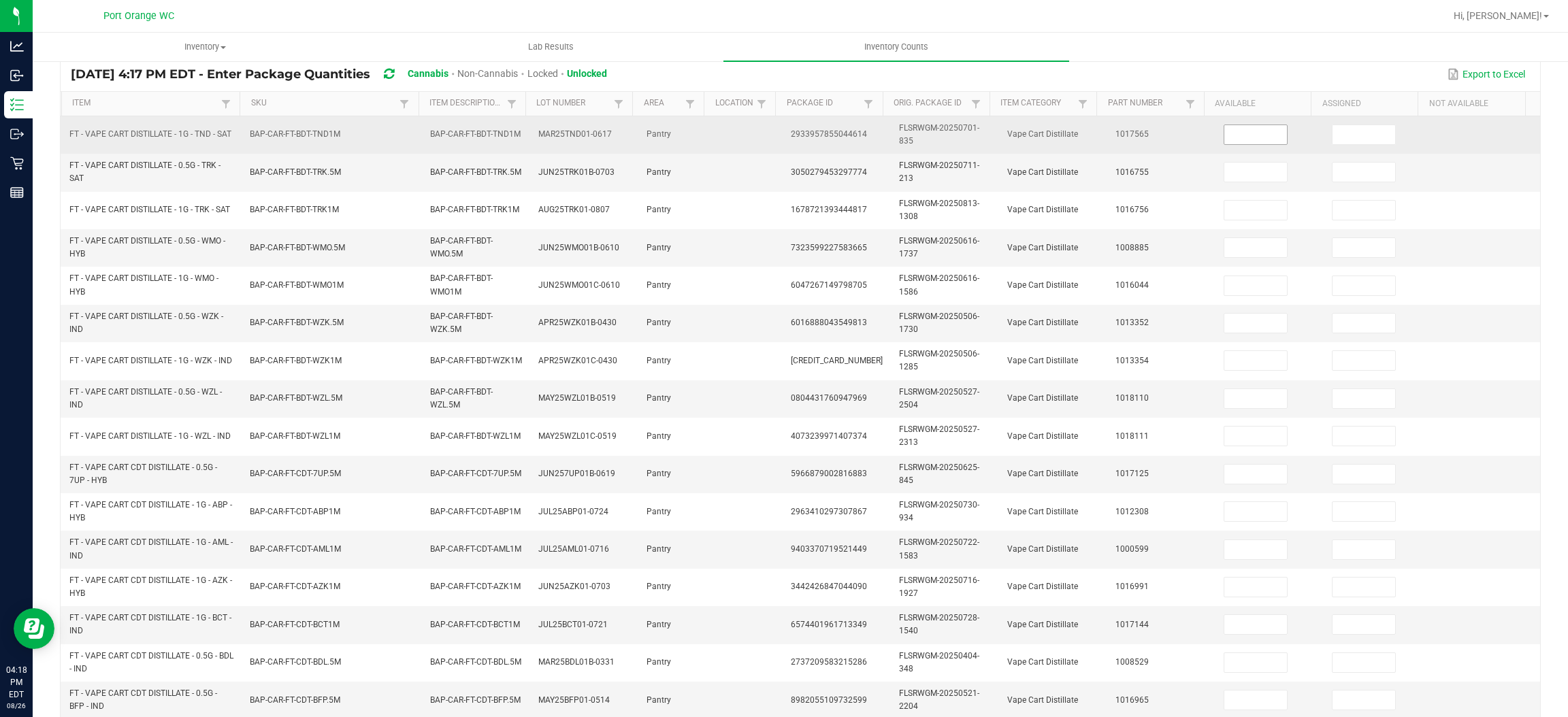
click at [1224, 137] on input at bounding box center [1255, 134] width 63 height 19
type input "1"
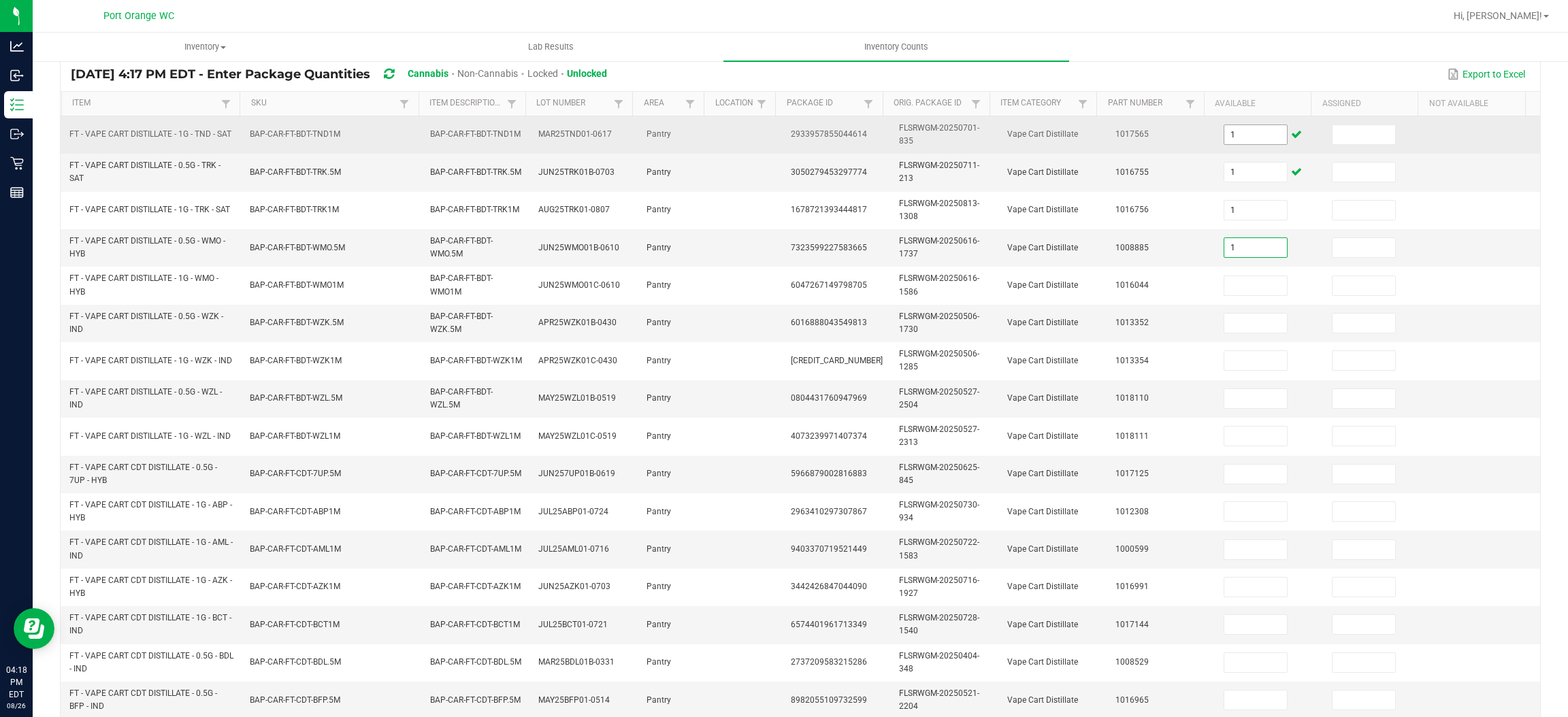
type input "1"
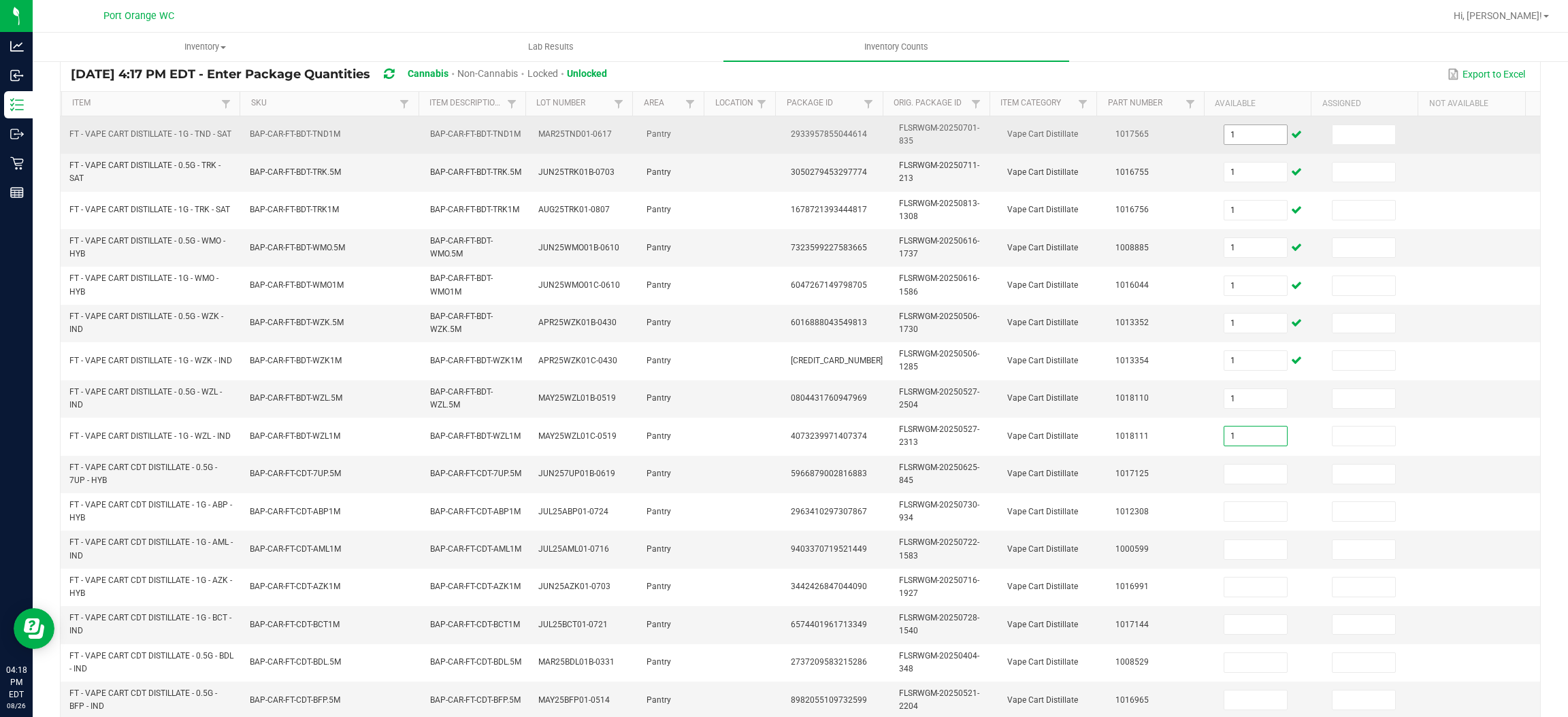
type input "1"
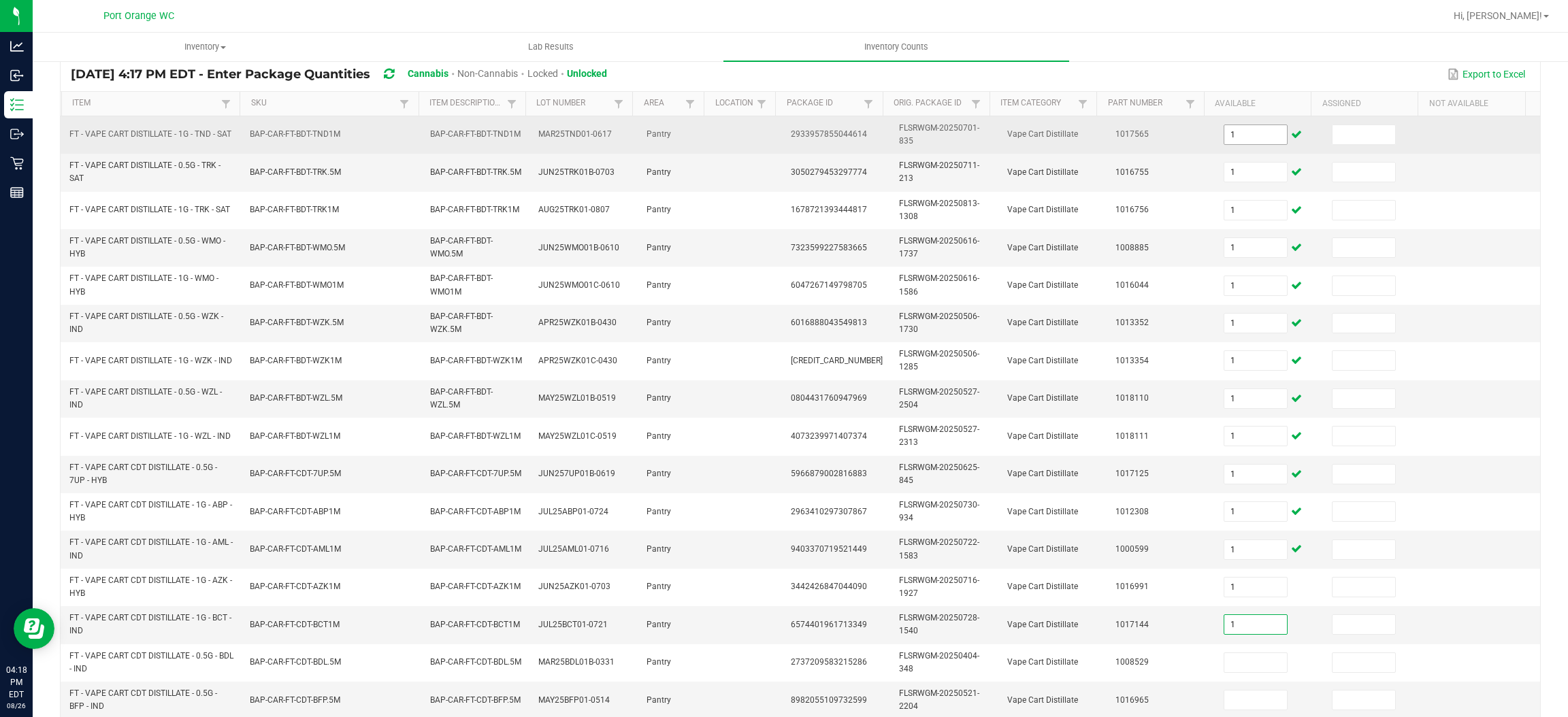
type input "1"
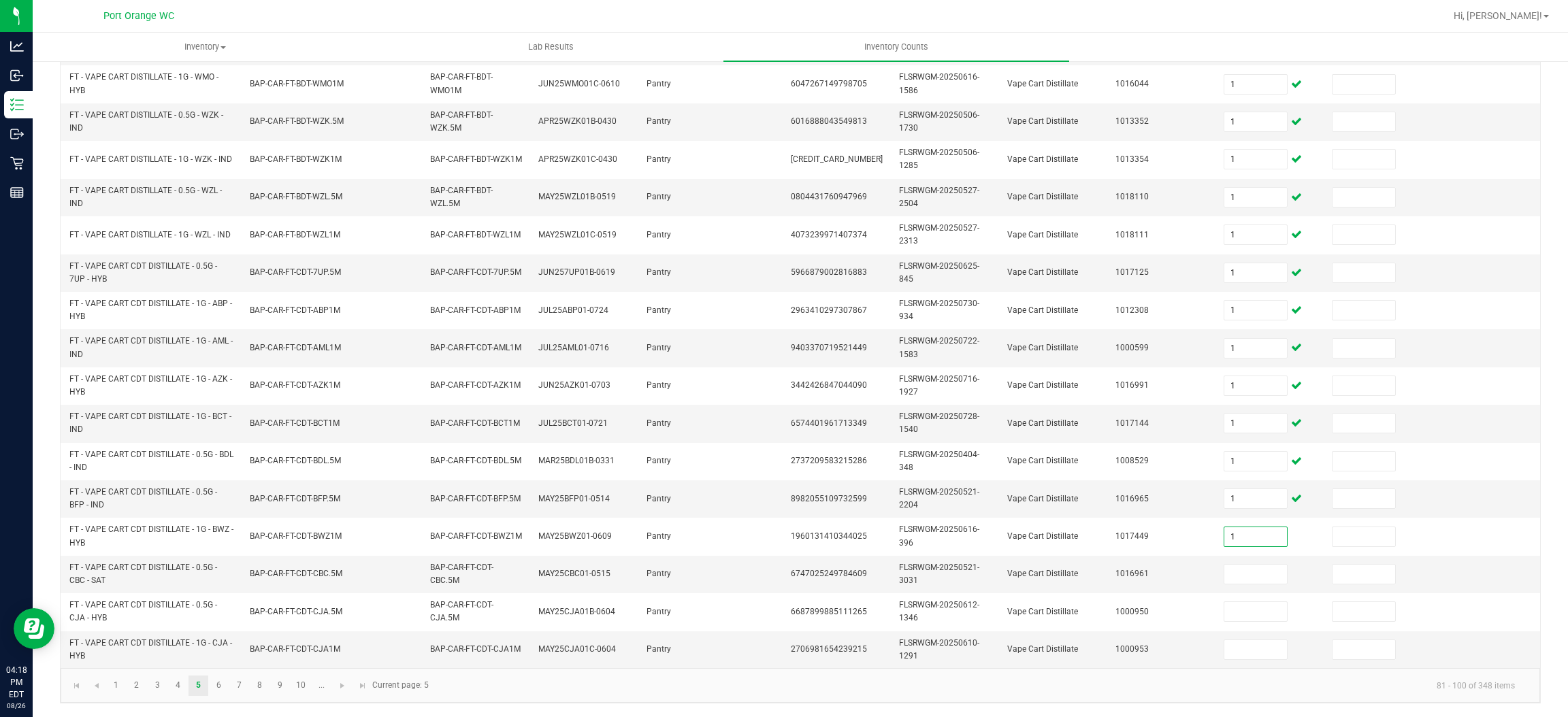
type input "1"
click at [225, 682] on link "6" at bounding box center [219, 685] width 19 height 20
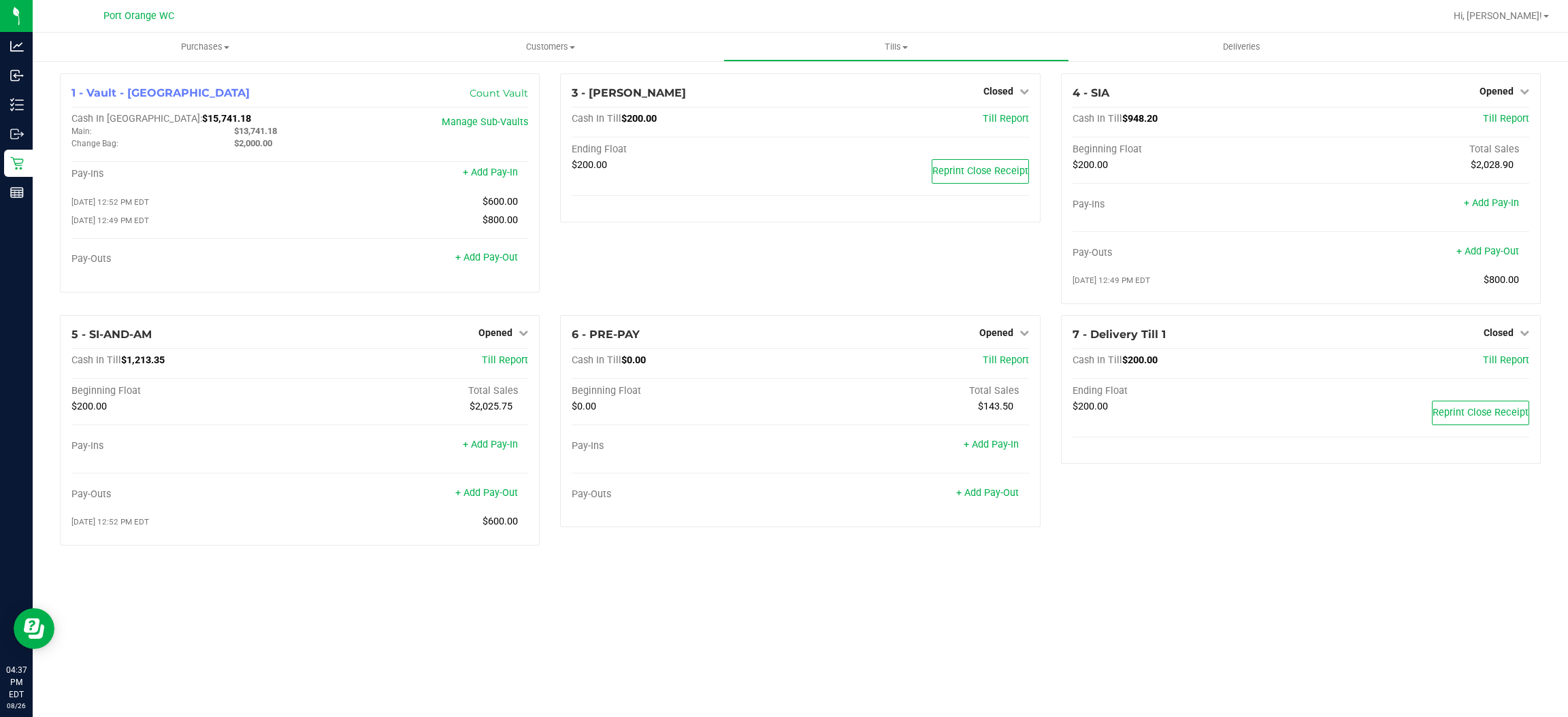
click at [51, 164] on div "1 - Vault - Port Orange Count Vault Cash In Vault: $15,741.18 Main: $13,741.18 …" at bounding box center [299, 194] width 500 height 242
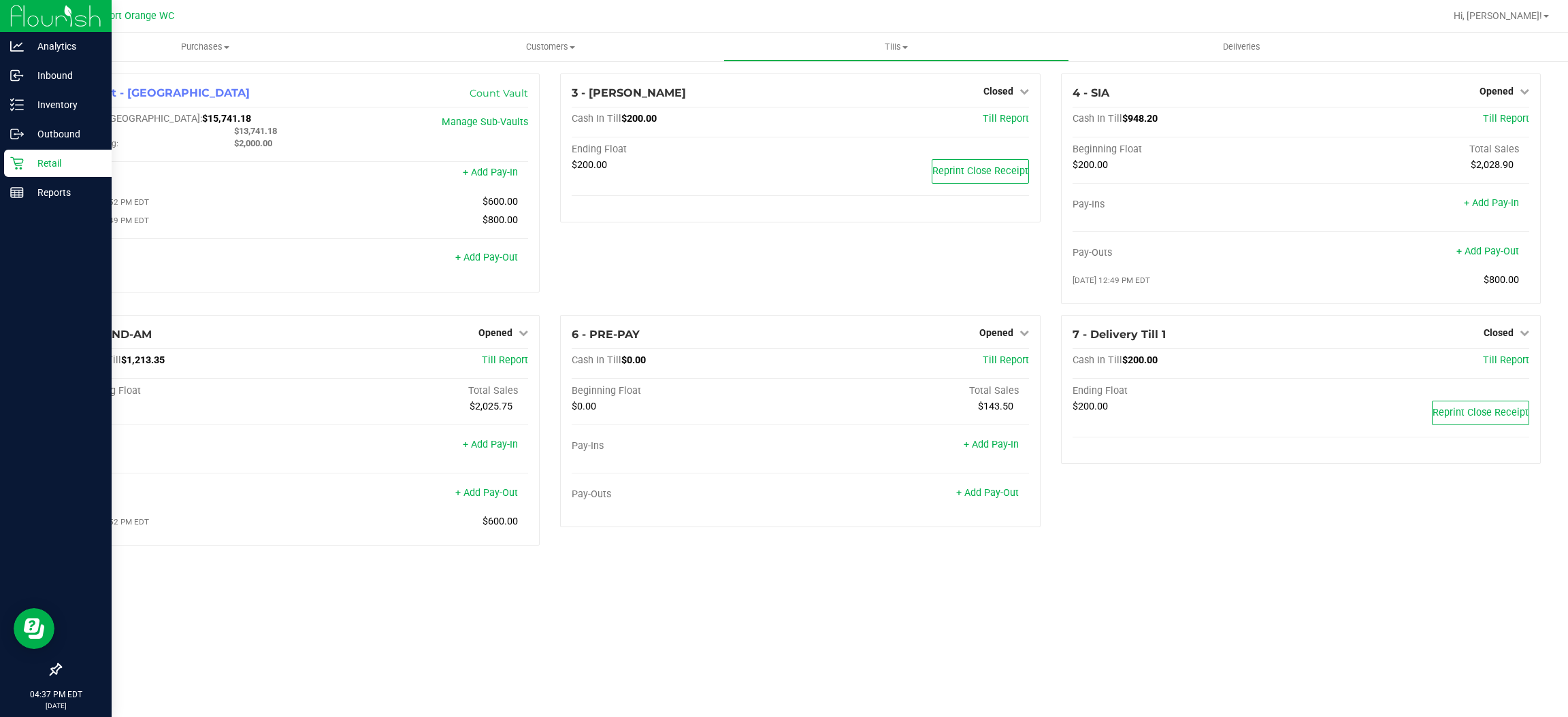
drag, startPoint x: 36, startPoint y: 154, endPoint x: 26, endPoint y: 159, distance: 11.2
click at [28, 158] on div "Analytics Inbound Inventory Outbound Retail Reports 04:37 PM EDT 08/26/2025 08/…" at bounding box center [784, 358] width 1568 height 717
click at [22, 160] on icon at bounding box center [16, 163] width 13 height 13
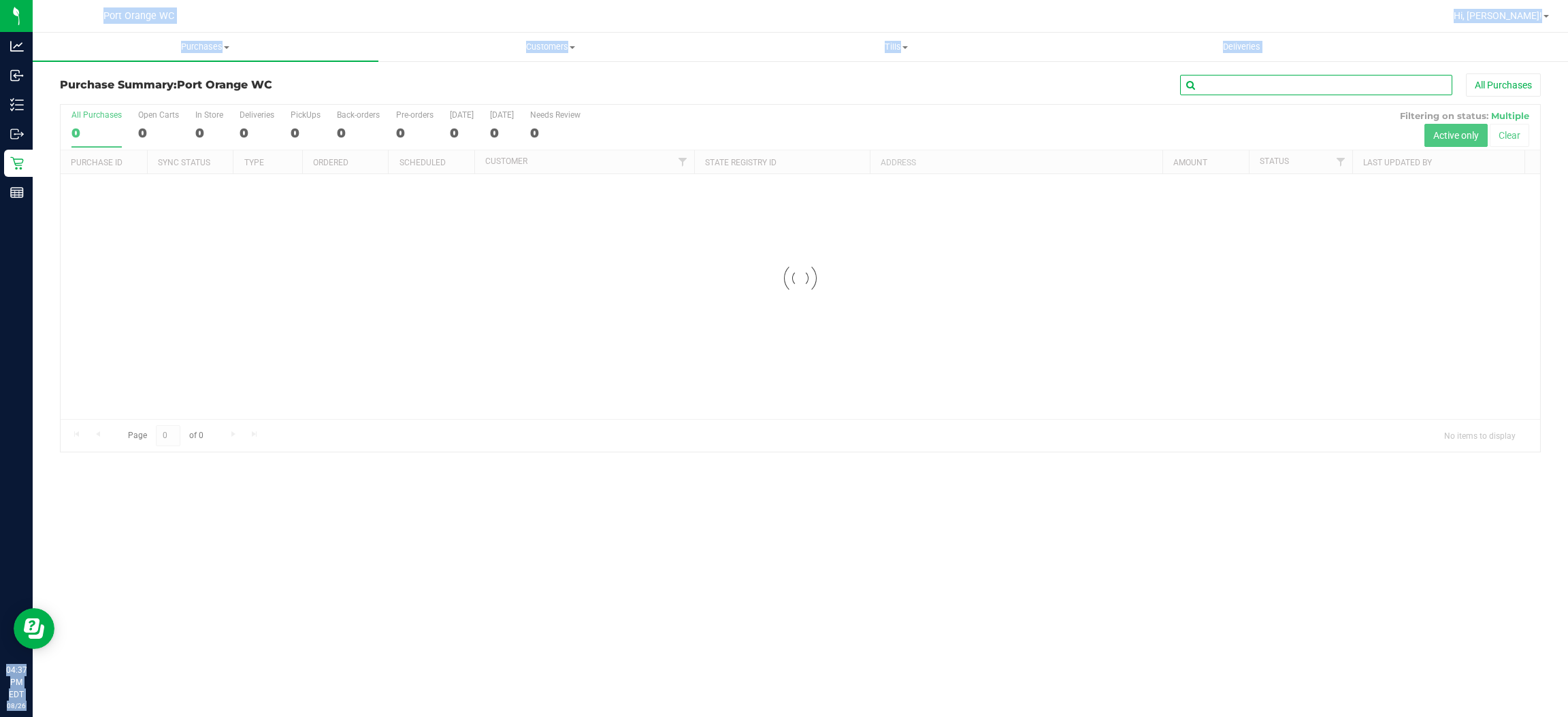
click at [1323, 79] on input "text" at bounding box center [1316, 84] width 272 height 20
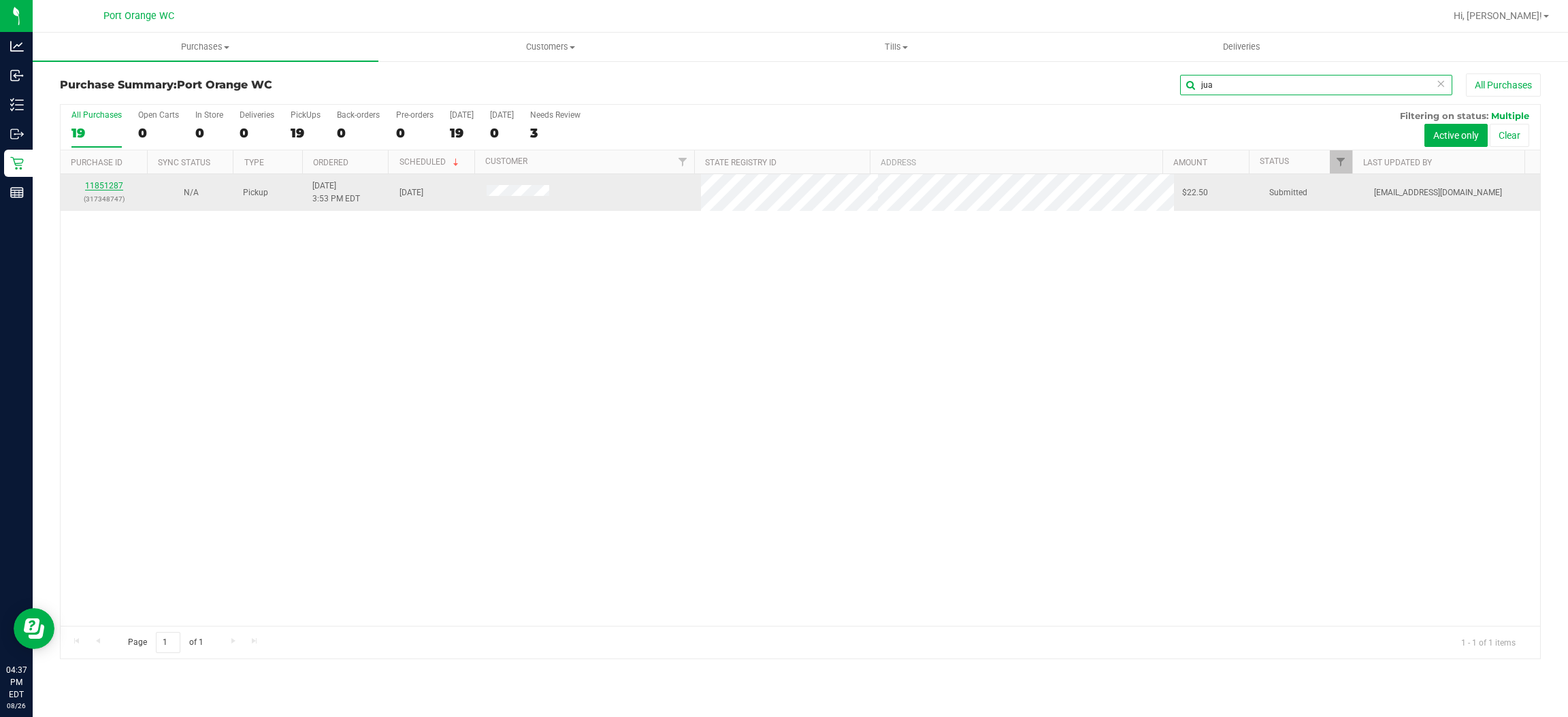
type input "jua"
click at [107, 190] on link "11851287" at bounding box center [104, 186] width 38 height 10
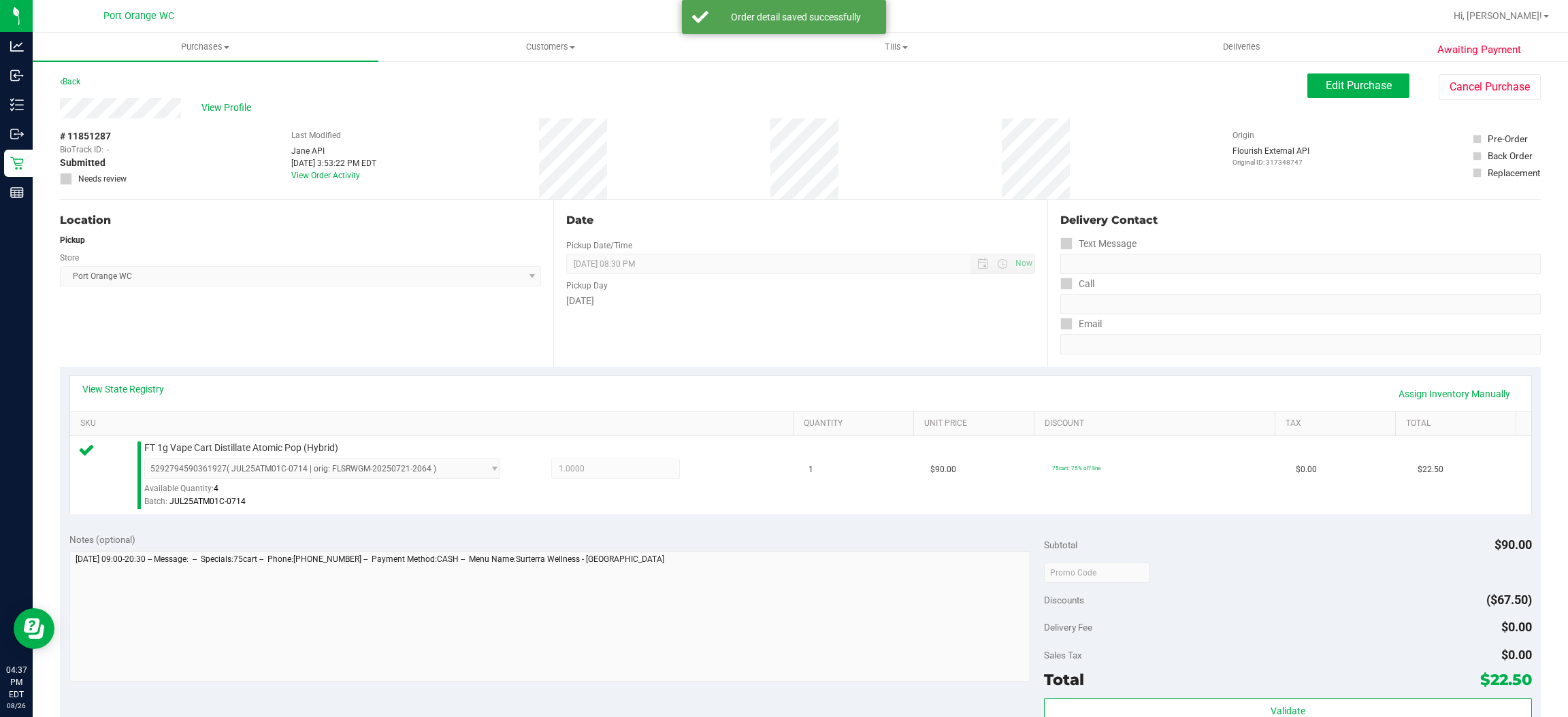
scroll to position [201, 0]
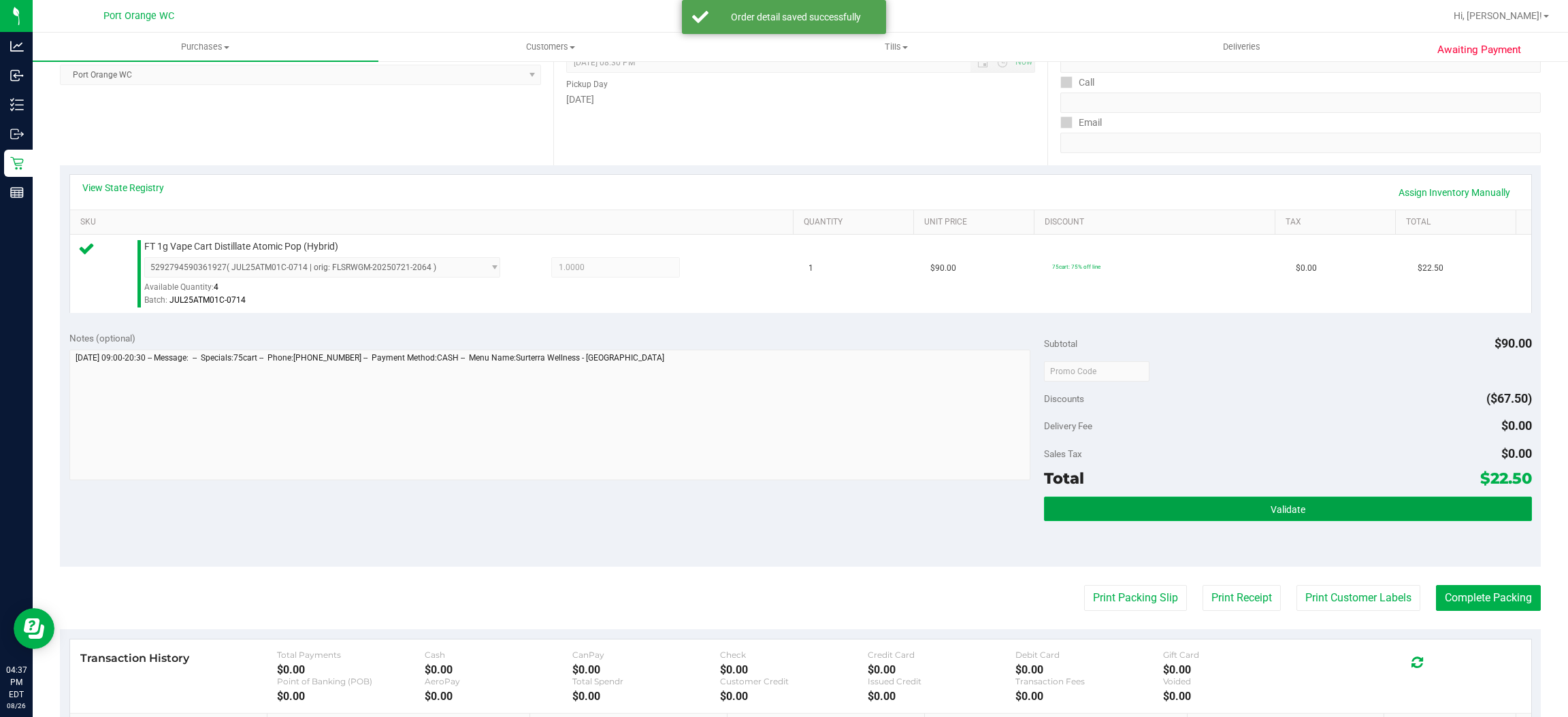
click at [1317, 505] on button "Validate" at bounding box center [1287, 508] width 488 height 24
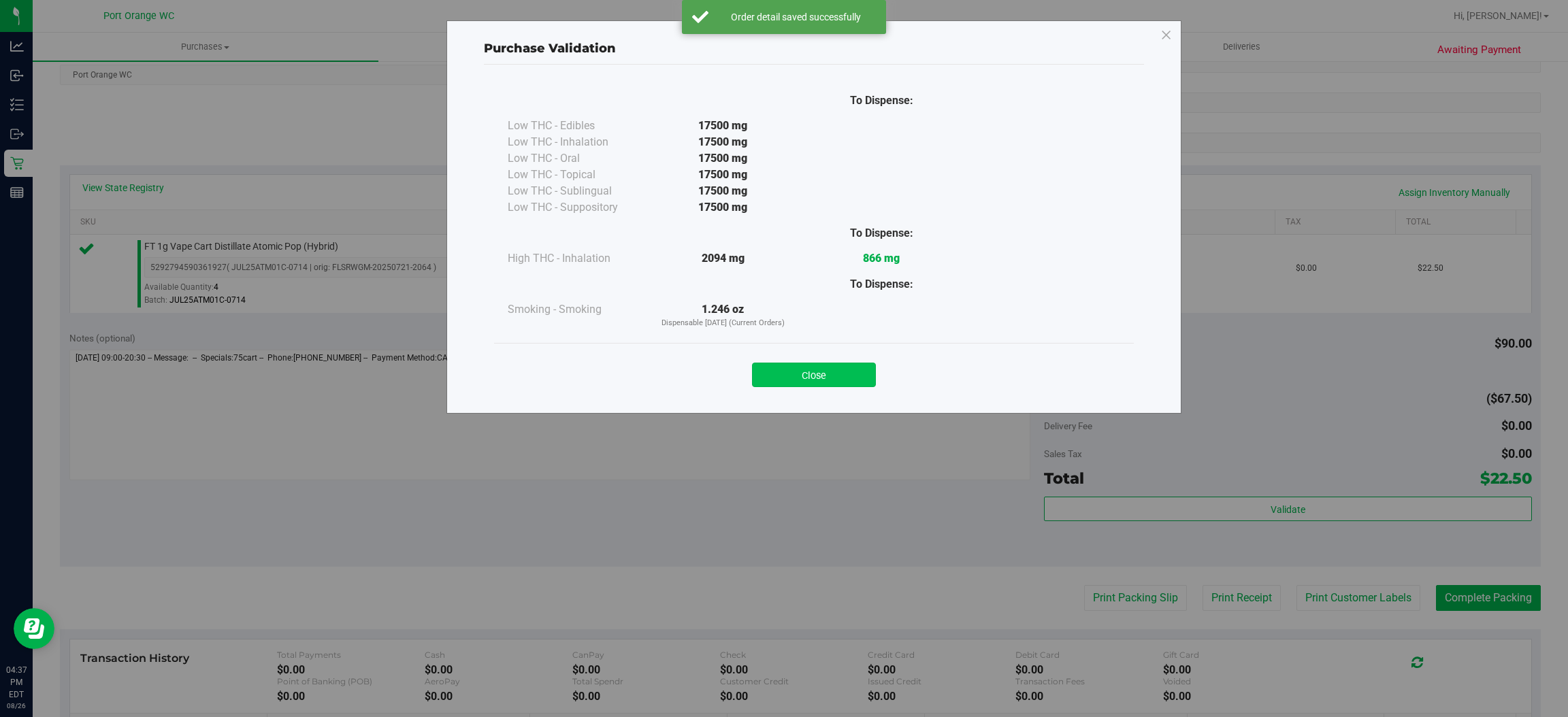
click at [825, 384] on button "Close" at bounding box center [814, 374] width 124 height 24
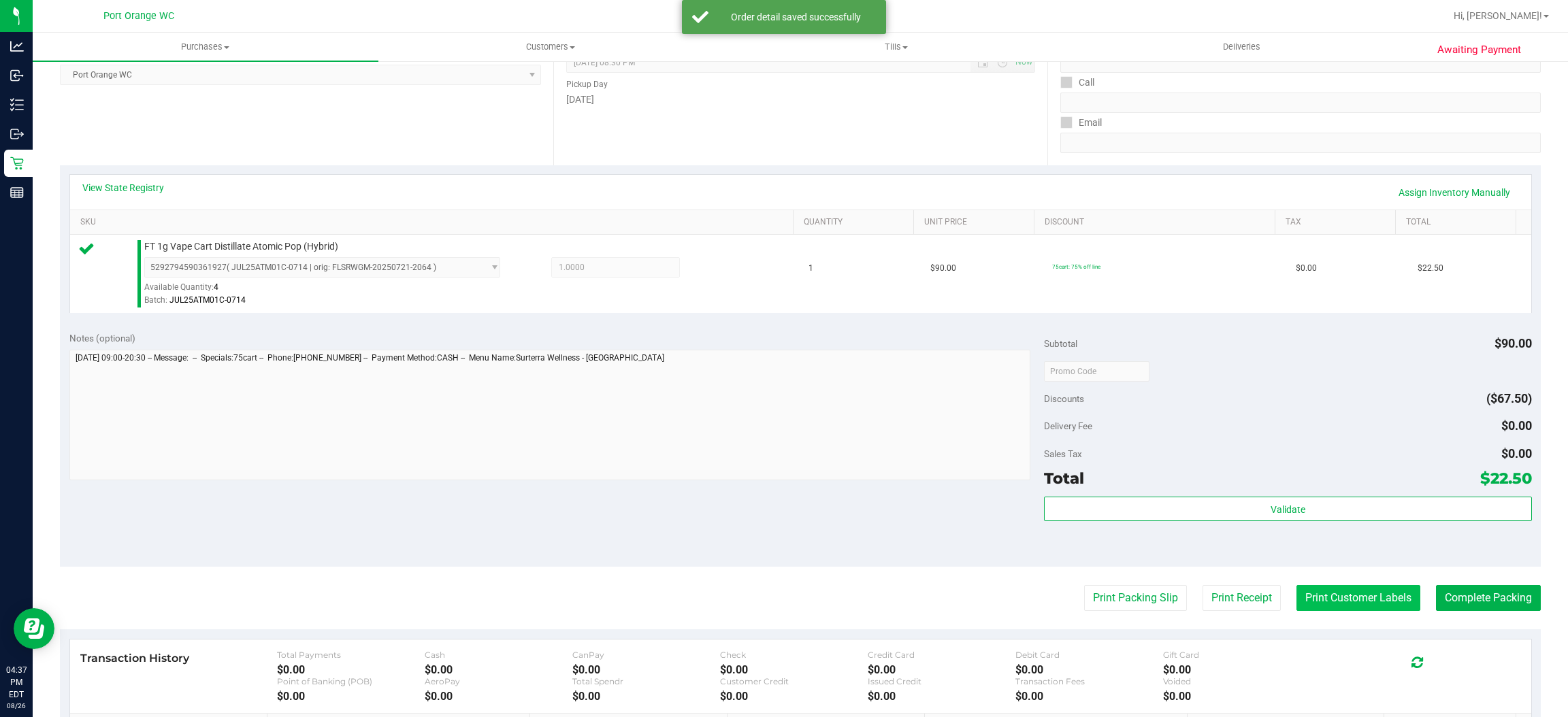
click at [1299, 598] on button "Print Customer Labels" at bounding box center [1358, 598] width 124 height 26
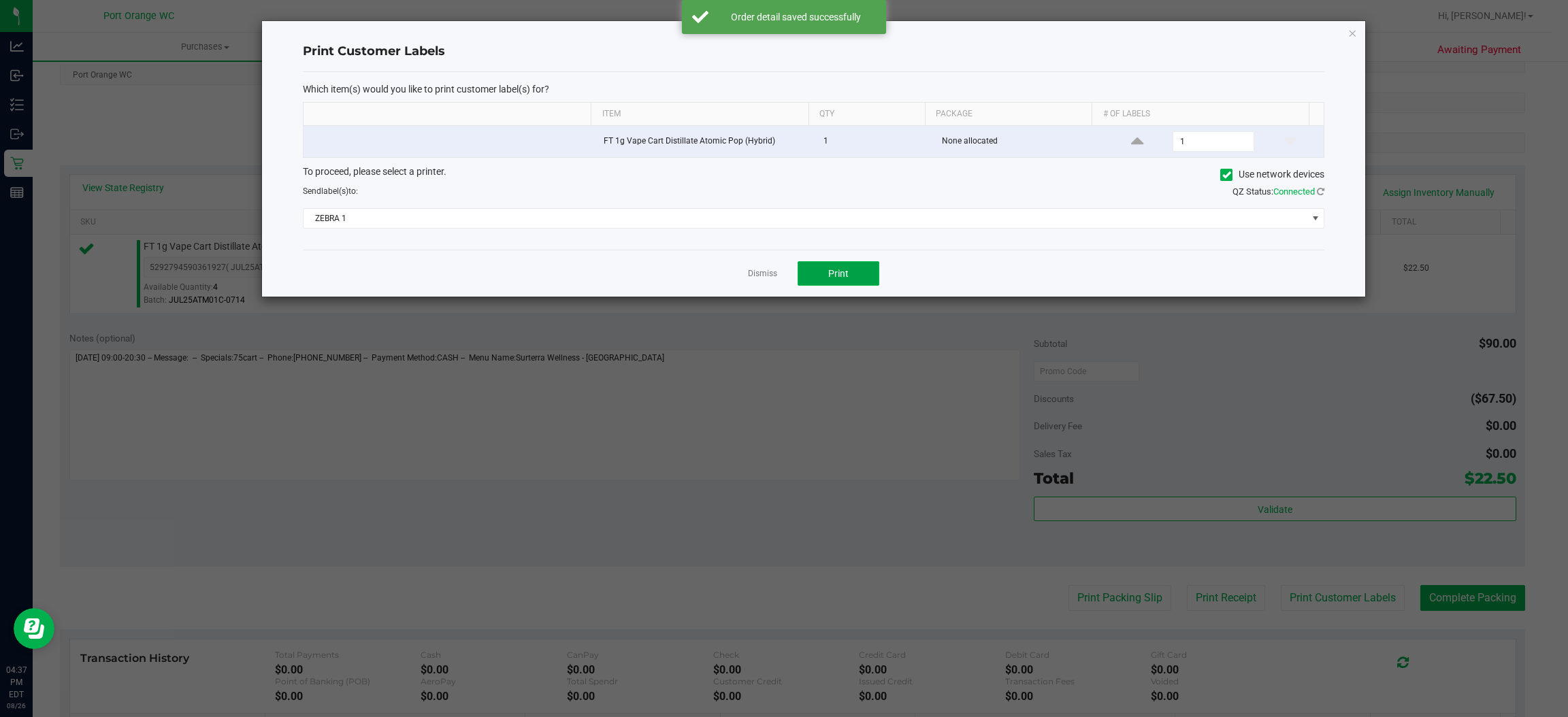
click at [855, 285] on button "Print" at bounding box center [838, 273] width 81 height 24
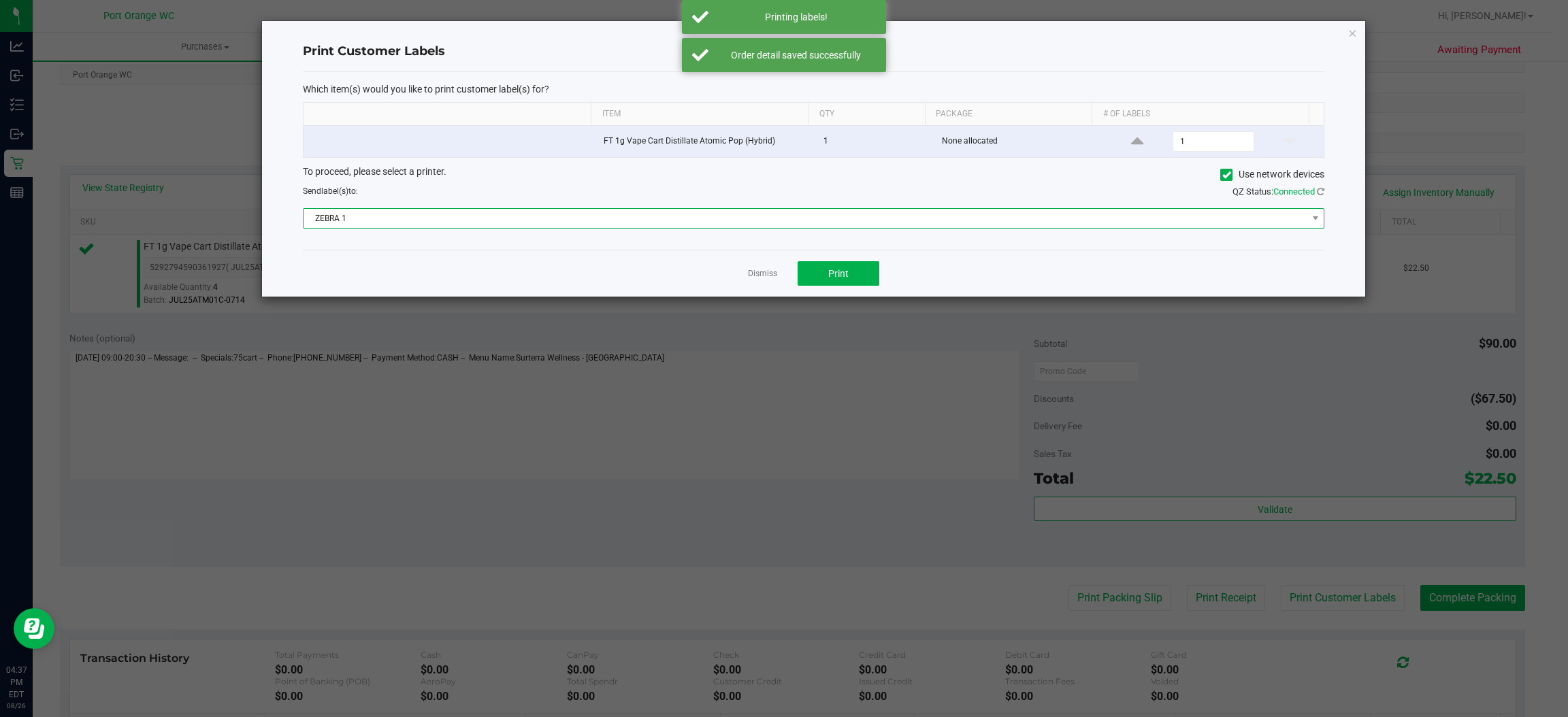
click at [843, 222] on span "ZEBRA 1" at bounding box center [805, 219] width 1003 height 19
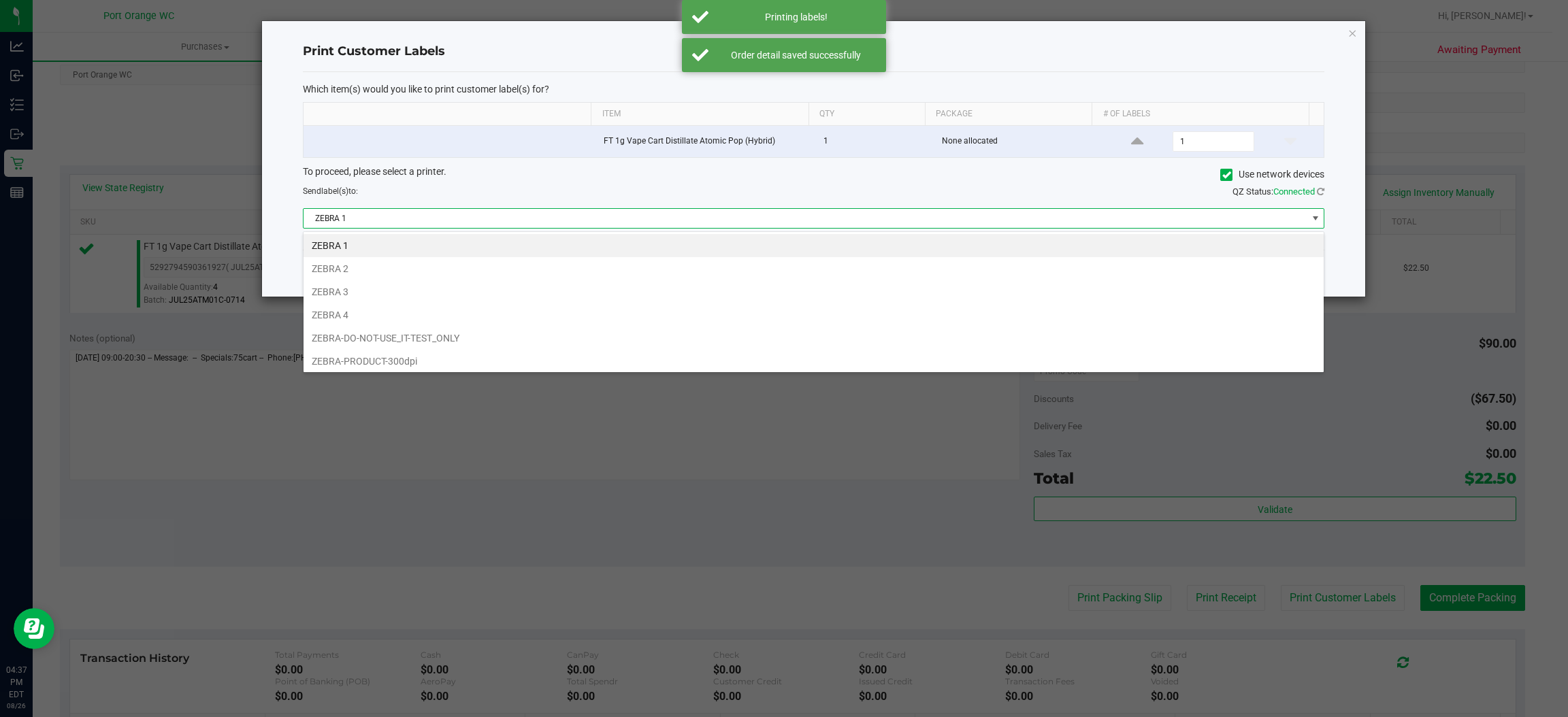
scroll to position [21, 1021]
click at [350, 292] on li "ZEBRA 3" at bounding box center [814, 292] width 1020 height 23
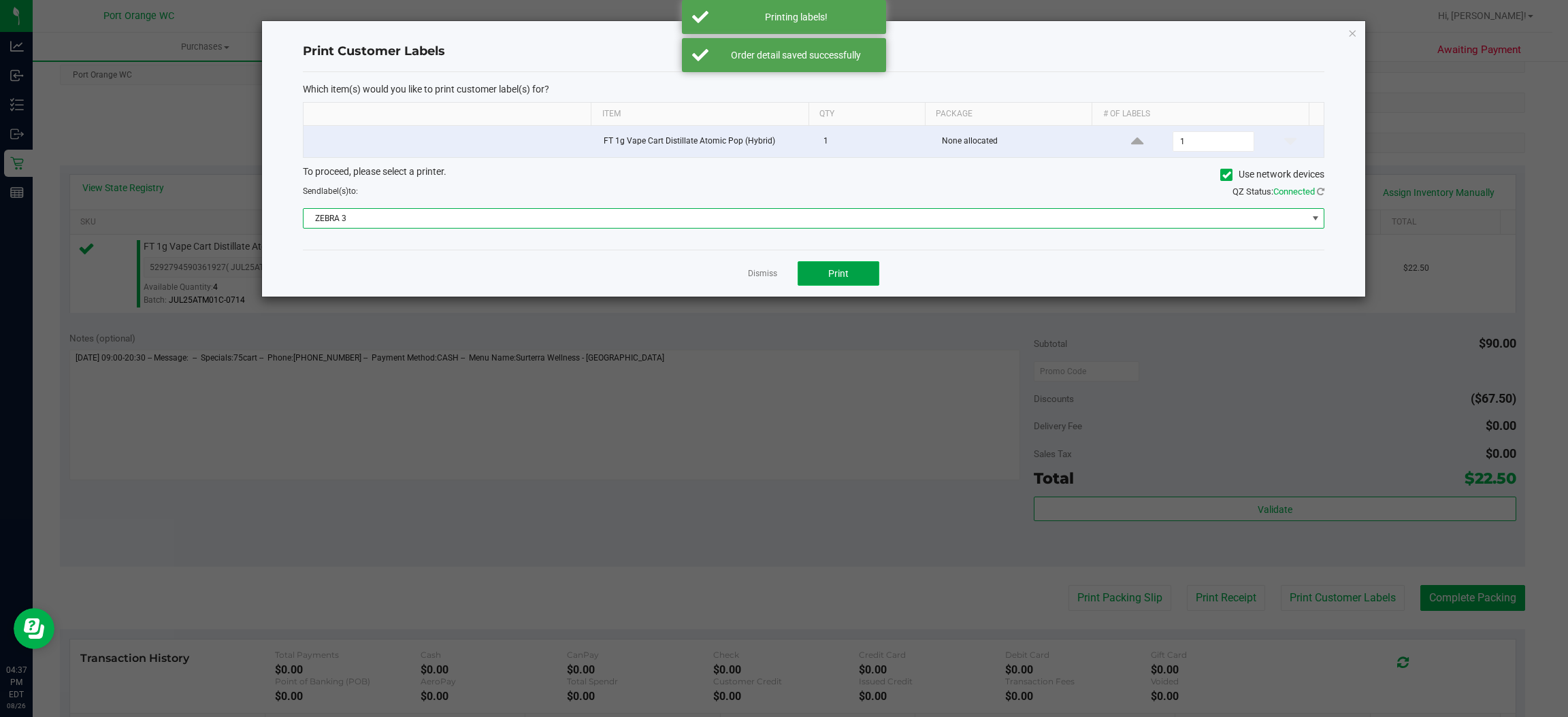
click at [857, 275] on button "Print" at bounding box center [838, 273] width 81 height 24
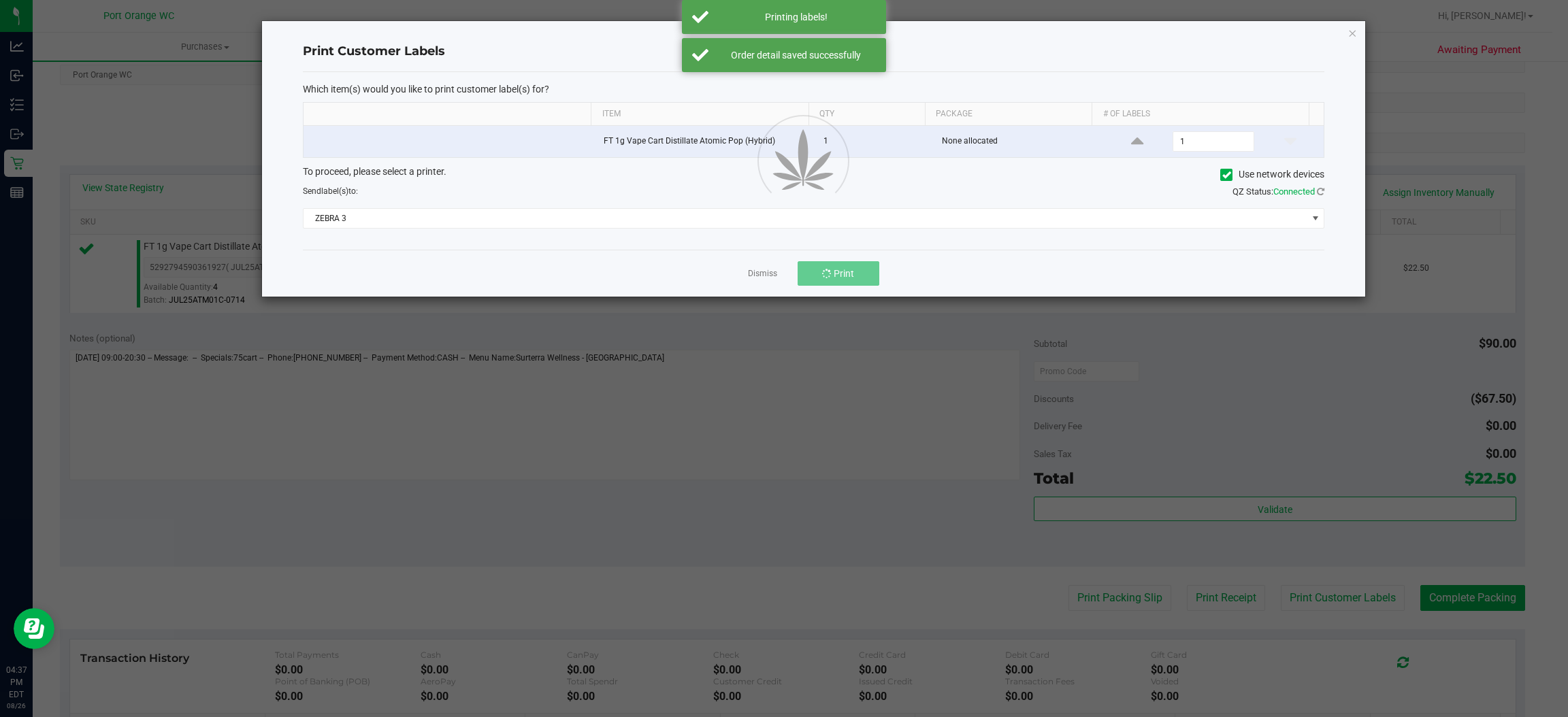
click at [725, 267] on div "Dismiss Print" at bounding box center [814, 273] width 1021 height 47
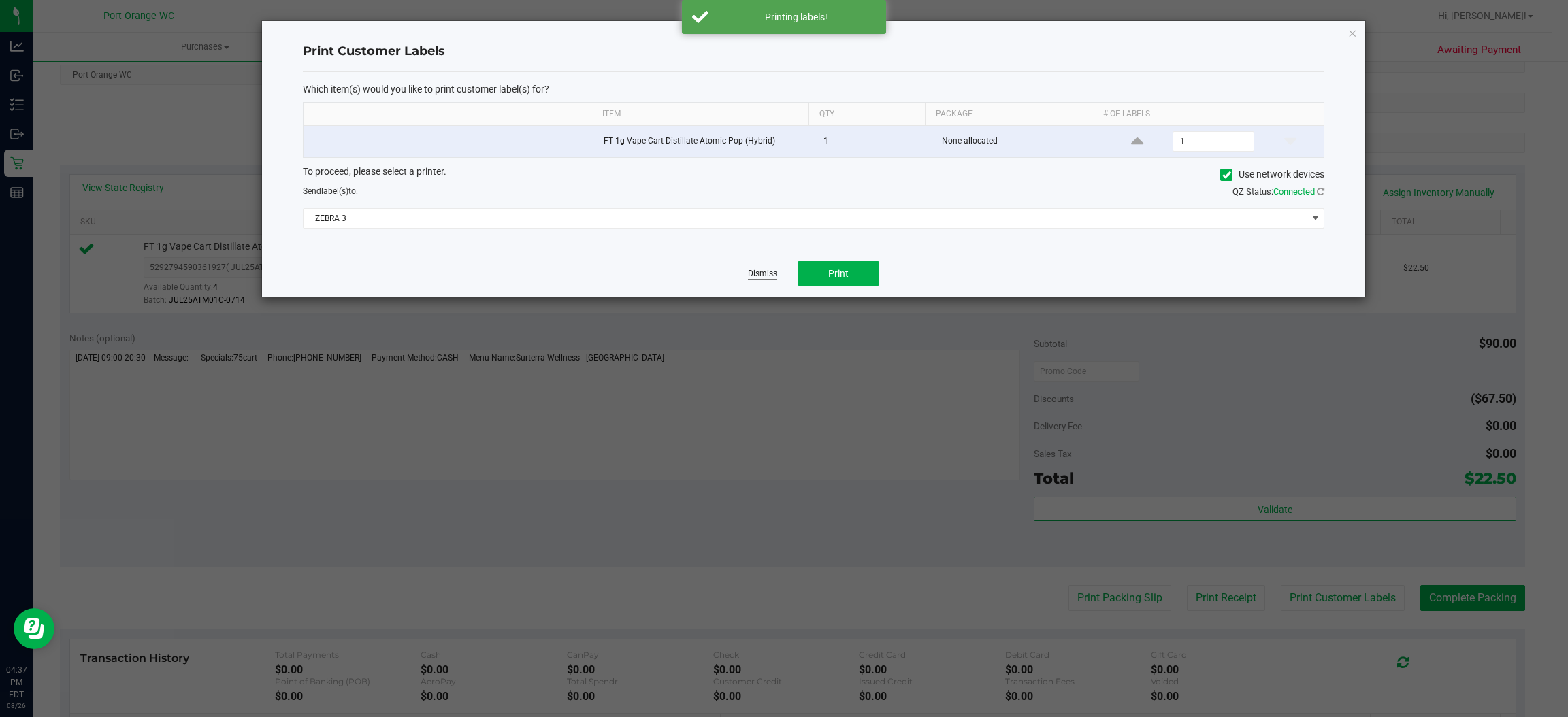
click at [765, 270] on link "Dismiss" at bounding box center [762, 274] width 29 height 12
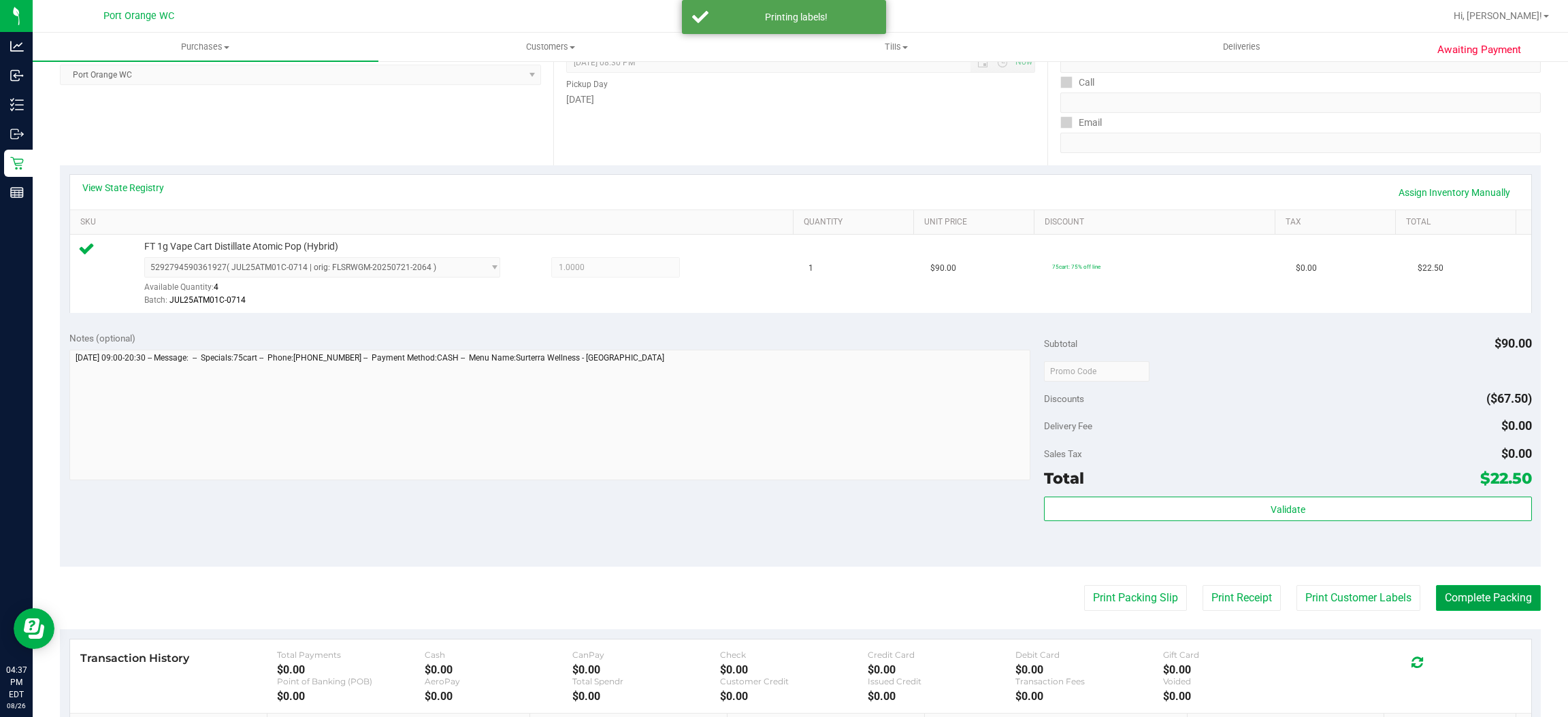
click at [1475, 600] on button "Complete Packing" at bounding box center [1488, 598] width 104 height 26
